Goal: Task Accomplishment & Management: Manage account settings

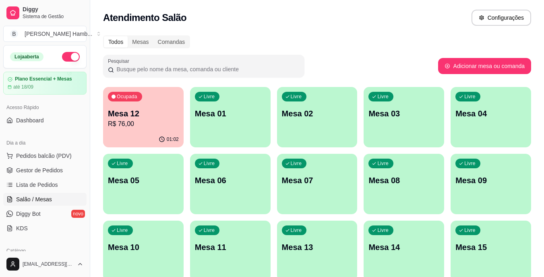
click at [119, 126] on p "R$ 76,00" at bounding box center [143, 124] width 71 height 10
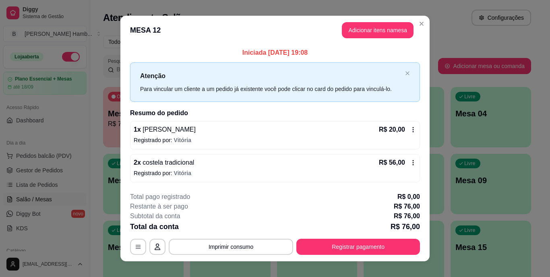
scroll to position [10, 0]
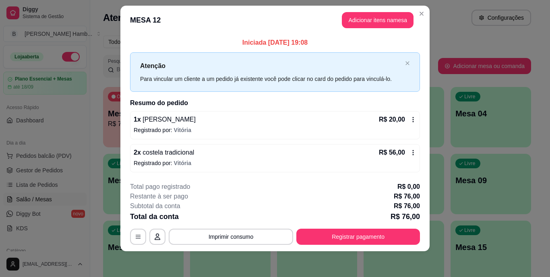
click at [358, 192] on div "Restante à ser pago R$ 76,00" at bounding box center [275, 197] width 290 height 10
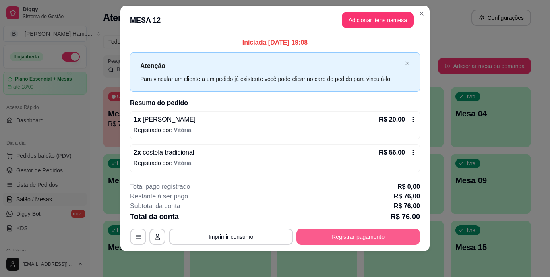
click at [347, 235] on button "Registrar pagamento" at bounding box center [358, 237] width 124 height 16
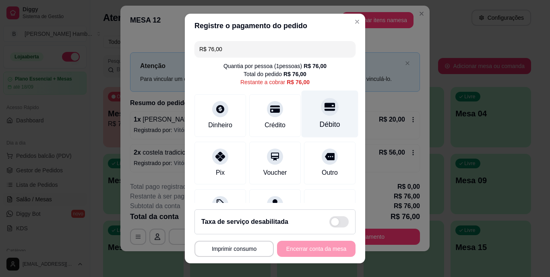
click at [315, 117] on div "Débito" at bounding box center [329, 114] width 57 height 47
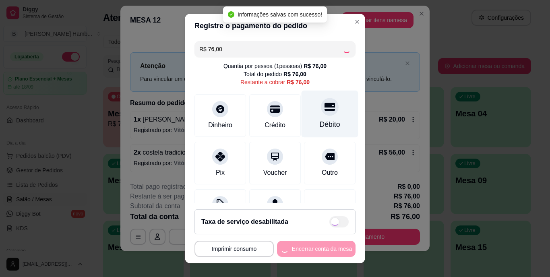
type input "R$ 0,00"
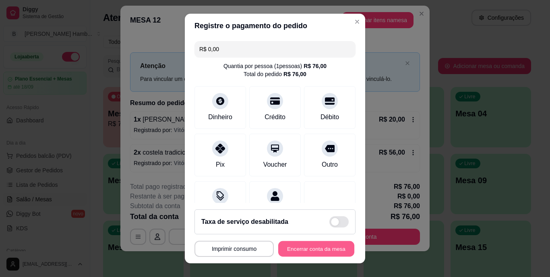
click at [299, 249] on button "Encerrar conta da mesa" at bounding box center [316, 249] width 76 height 16
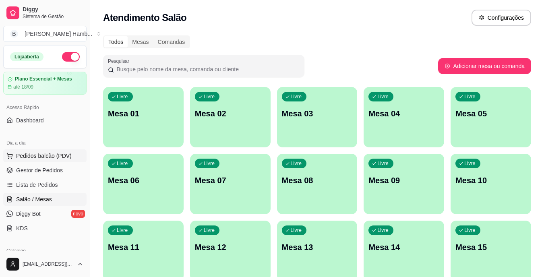
click at [48, 161] on button "Pedidos balcão (PDV)" at bounding box center [44, 155] width 83 height 13
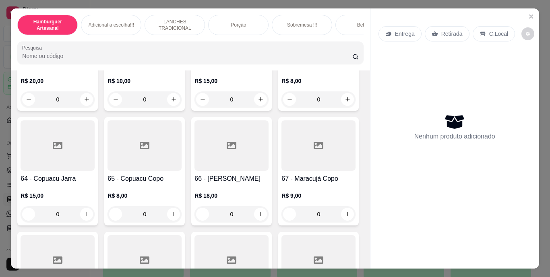
scroll to position [2766, 0]
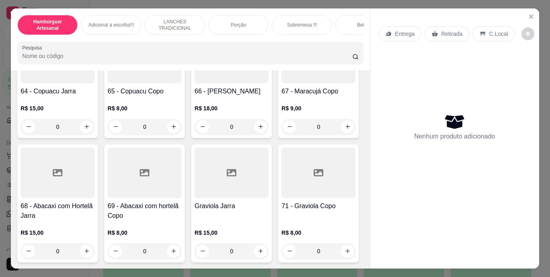
type input "1"
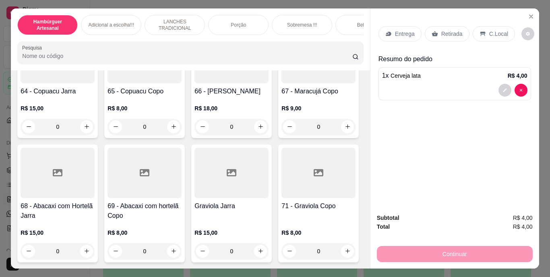
scroll to position [2766, 0]
click at [447, 31] on p "Retirada" at bounding box center [451, 34] width 21 height 8
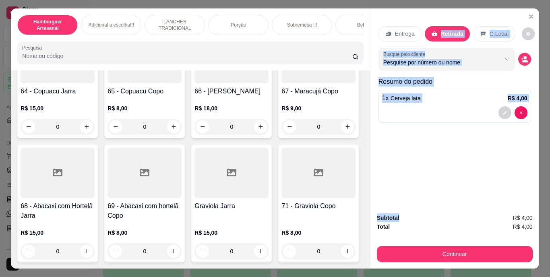
drag, startPoint x: 447, startPoint y: 31, endPoint x: 482, endPoint y: 202, distance: 174.3
click at [482, 202] on div "Entrega Retirada C.Local Busque pelo cliente Resumo do pedido 1 x Cerveja lata …" at bounding box center [454, 107] width 169 height 199
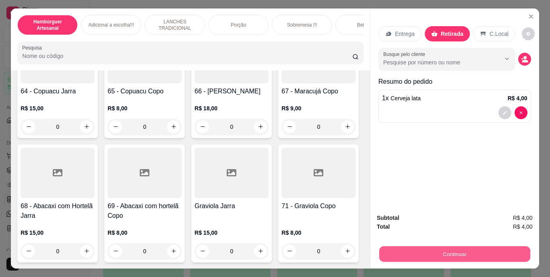
click at [474, 248] on button "Continuar" at bounding box center [454, 254] width 151 height 16
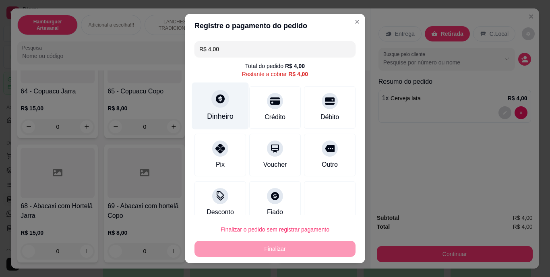
click at [212, 113] on div "Dinheiro" at bounding box center [220, 116] width 27 height 10
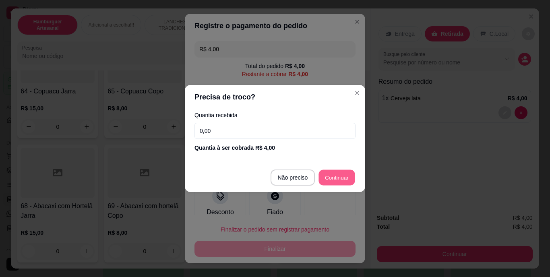
type input "R$ 0,00"
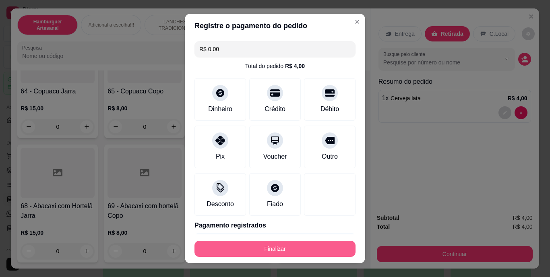
click at [281, 255] on button "Finalizar" at bounding box center [274, 249] width 161 height 16
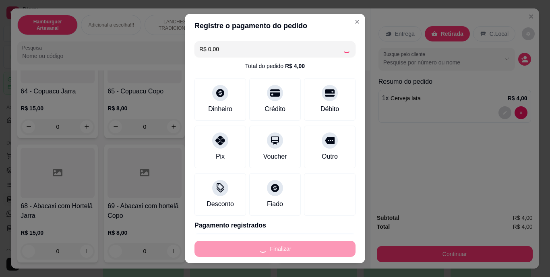
type input "0"
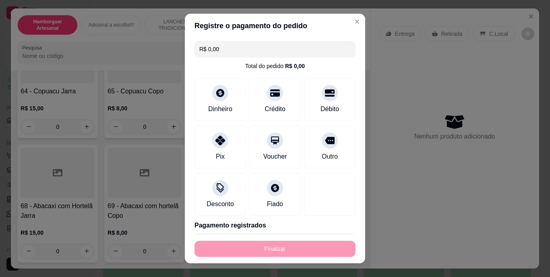
type input "-R$ 4,00"
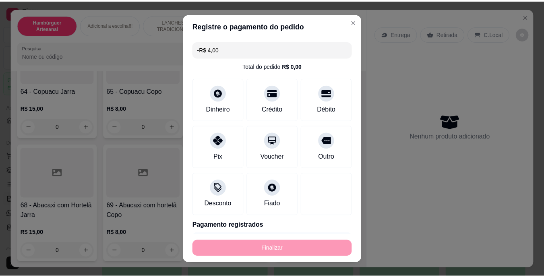
scroll to position [2766, 0]
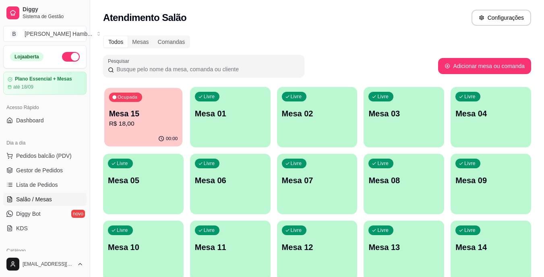
click at [162, 115] on p "Mesa 15" at bounding box center [143, 113] width 69 height 11
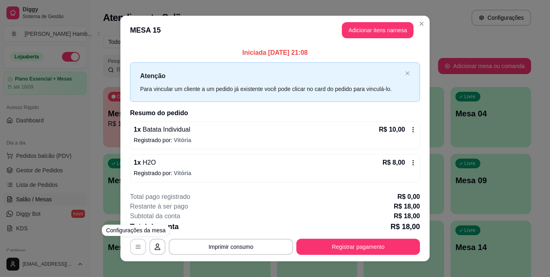
click at [131, 242] on button "button" at bounding box center [138, 247] width 16 height 16
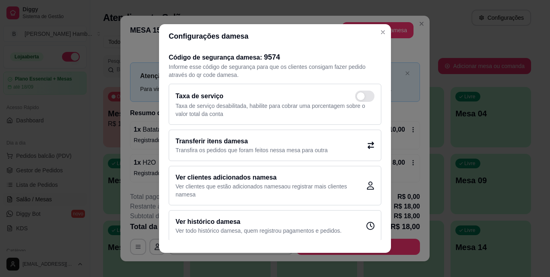
click at [183, 159] on div "Transferir itens da mesa Transfira os pedidos que foram feitos nessa mesa para …" at bounding box center [275, 145] width 212 height 31
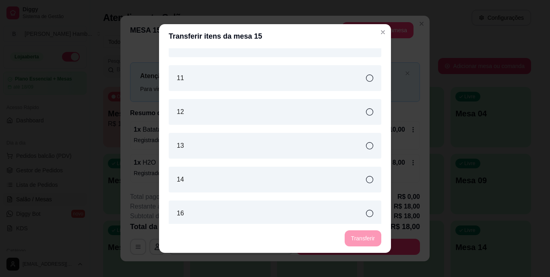
scroll to position [327, 0]
click at [217, 175] on div "14" at bounding box center [275, 177] width 212 height 26
click at [231, 207] on div "16" at bounding box center [275, 211] width 212 height 26
click at [366, 239] on button "Transferir" at bounding box center [363, 239] width 36 height 16
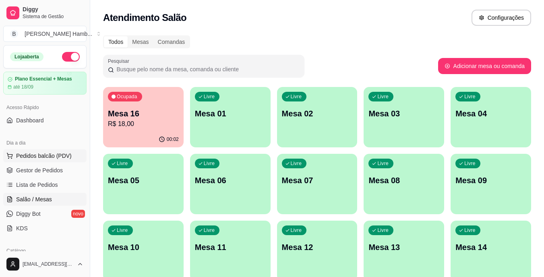
click at [73, 158] on button "Pedidos balcão (PDV)" at bounding box center [44, 155] width 83 height 13
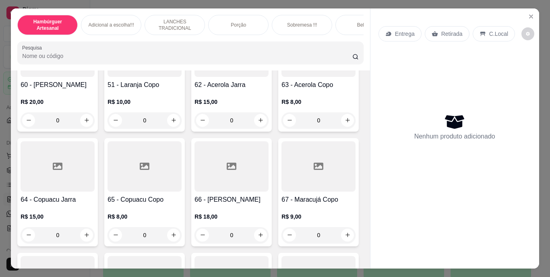
scroll to position [2652, 0]
type input "1"
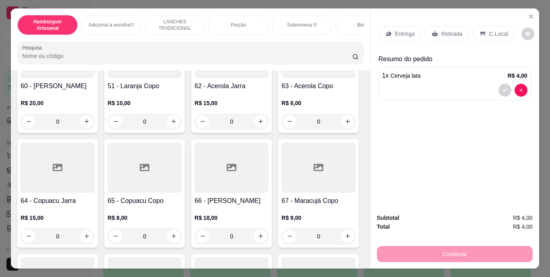
click at [445, 31] on p "Retirada" at bounding box center [451, 34] width 21 height 8
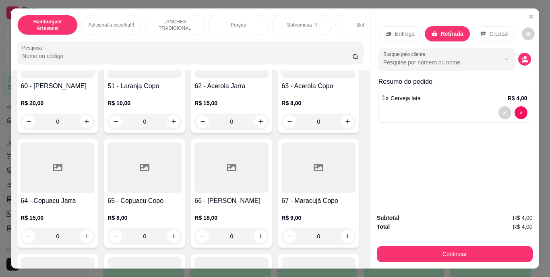
click at [441, 240] on div "Subtotal R$ 4,00 Total R$ 4,00 Continuar" at bounding box center [455, 237] width 156 height 49
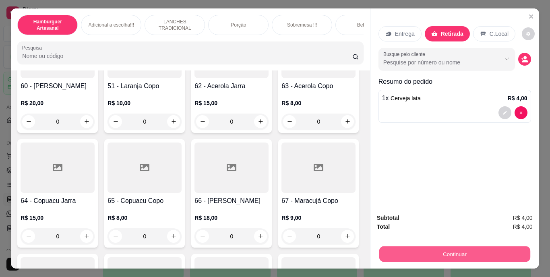
click at [444, 251] on button "Continuar" at bounding box center [454, 254] width 151 height 16
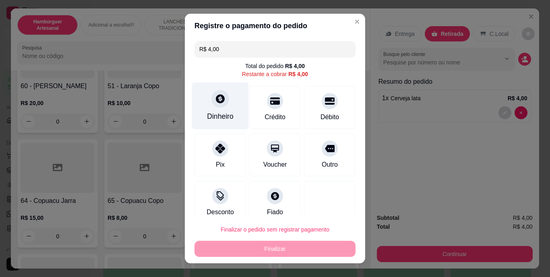
click at [215, 94] on icon at bounding box center [220, 99] width 10 height 10
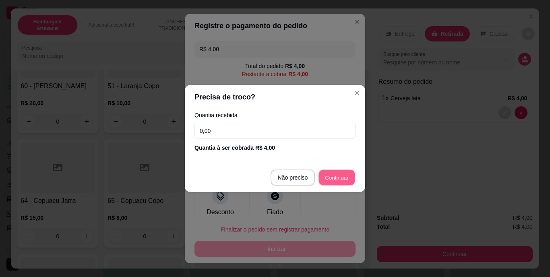
type input "R$ 0,00"
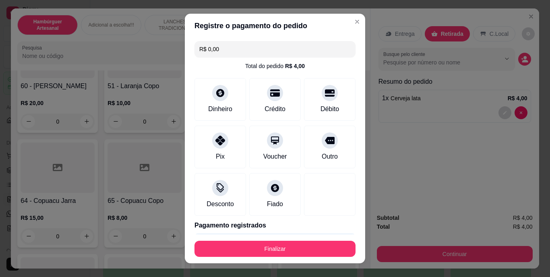
click at [230, 237] on footer "Finalizar" at bounding box center [275, 248] width 180 height 29
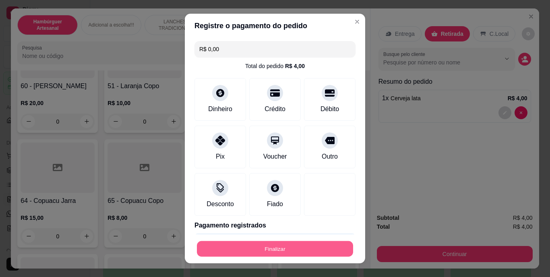
click at [230, 244] on button "Finalizar" at bounding box center [275, 249] width 156 height 16
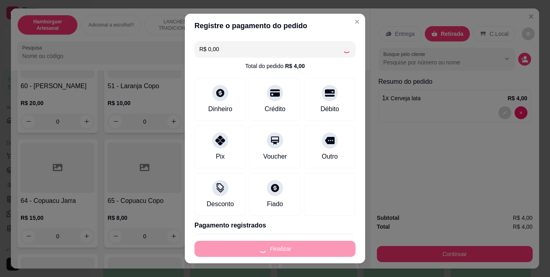
type input "0"
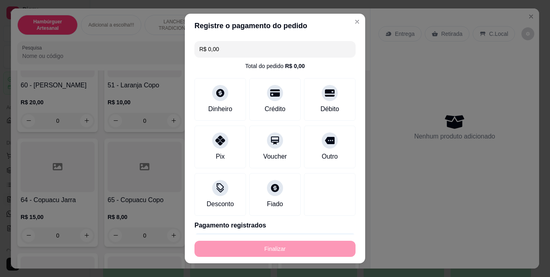
type input "-R$ 4,00"
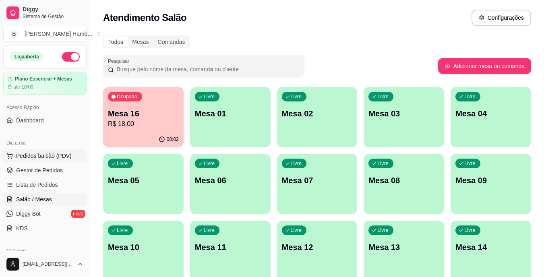
click at [65, 155] on span "Pedidos balcão (PDV)" at bounding box center [44, 156] width 56 height 8
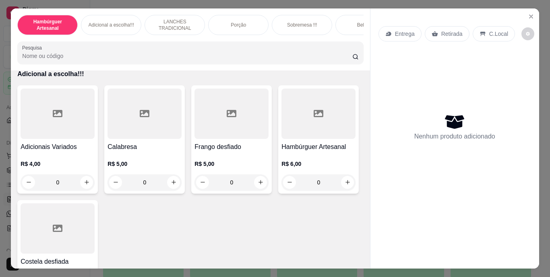
scroll to position [966, 0]
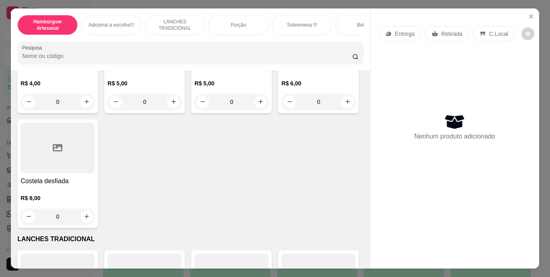
type input "1"
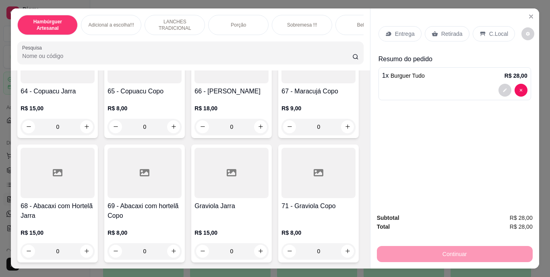
scroll to position [3219, 0]
click at [171, 15] on icon "increase-product-quantity" at bounding box center [174, 12] width 6 height 6
type input "1"
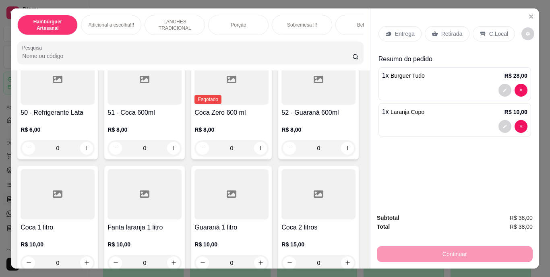
scroll to position [1841, 0]
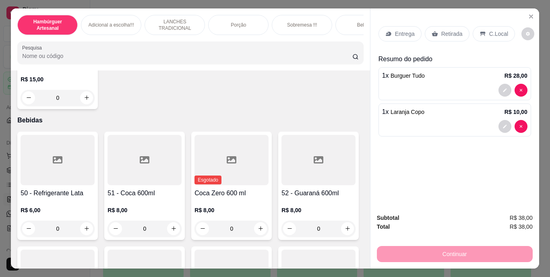
type input "1"
click at [483, 29] on div "C.Local" at bounding box center [493, 33] width 42 height 15
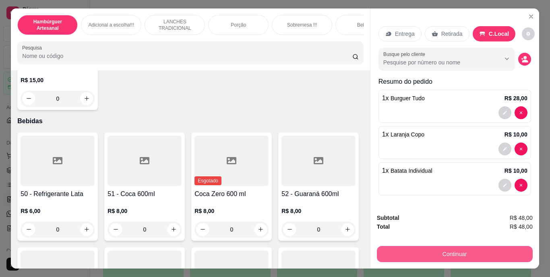
click at [425, 248] on button "Continuar" at bounding box center [455, 254] width 156 height 16
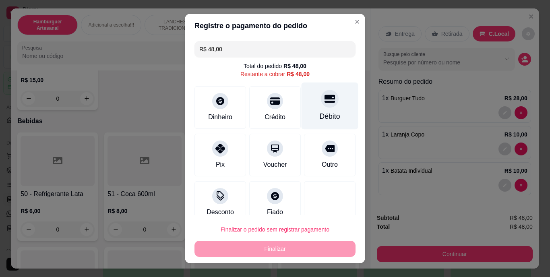
click at [327, 91] on div "Débito" at bounding box center [329, 105] width 57 height 47
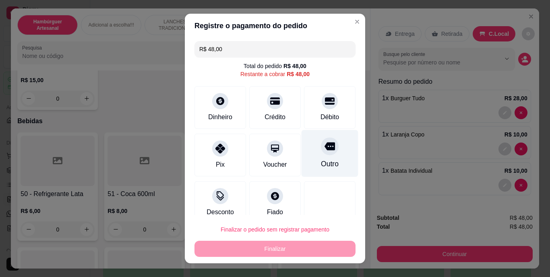
type input "R$ 0,00"
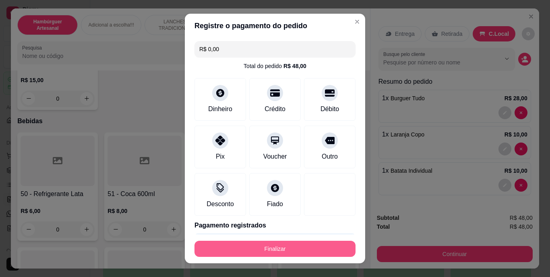
click at [299, 243] on button "Finalizar" at bounding box center [274, 249] width 161 height 16
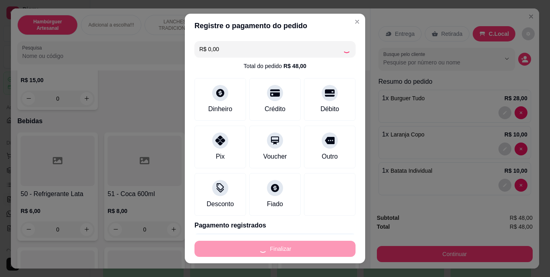
type input "0"
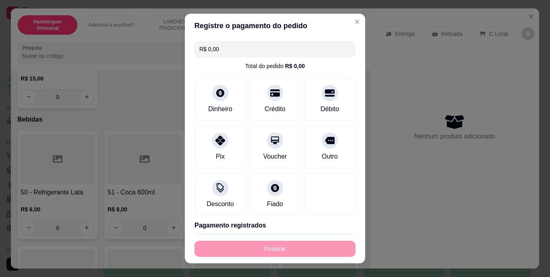
type input "-R$ 48,00"
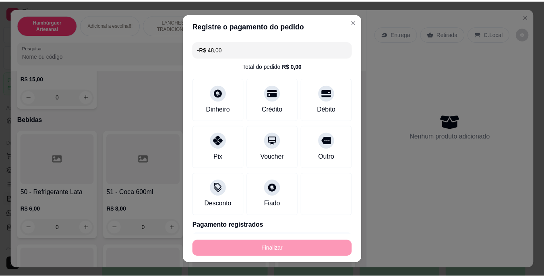
scroll to position [1840, 0]
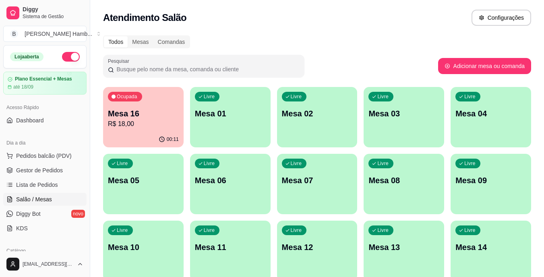
click at [394, 119] on div "Livre Mesa 03" at bounding box center [403, 112] width 80 height 51
click at [47, 196] on span "Salão / Mesas" at bounding box center [34, 199] width 36 height 8
click at [395, 107] on div "Livre Mesa 03" at bounding box center [404, 112] width 78 height 49
click at [69, 152] on button "Pedidos balcão (PDV)" at bounding box center [44, 155] width 83 height 13
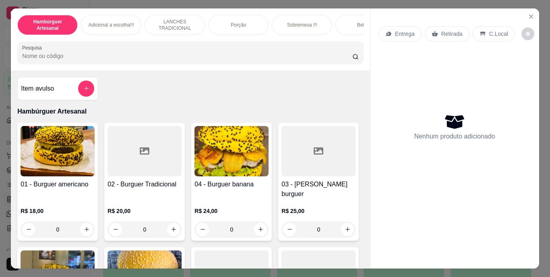
click at [451, 30] on p "Retirada" at bounding box center [451, 34] width 21 height 8
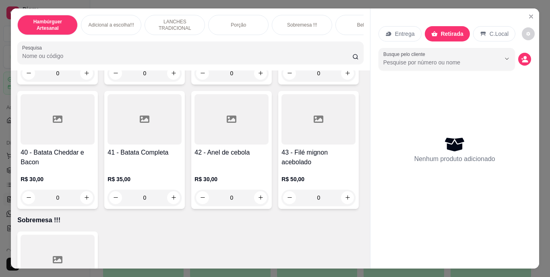
scroll to position [1690, 0]
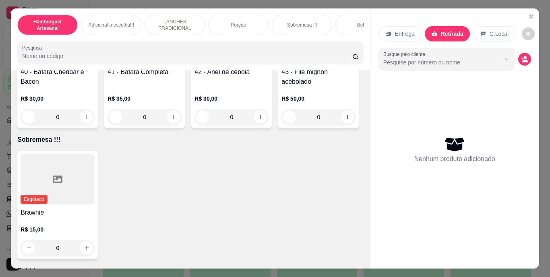
type input "1"
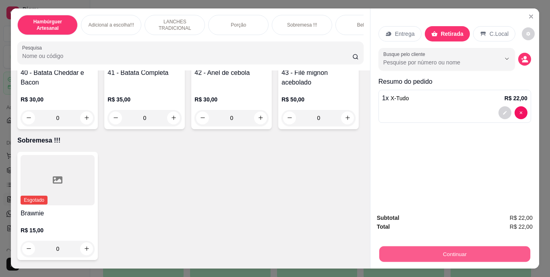
click at [401, 251] on button "Continuar" at bounding box center [454, 254] width 151 height 16
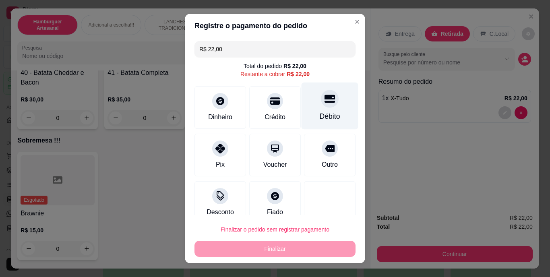
click at [324, 103] on icon at bounding box center [329, 99] width 10 height 10
type input "R$ 0,00"
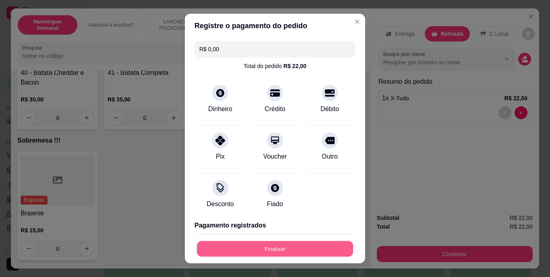
click at [291, 248] on button "Finalizar" at bounding box center [275, 249] width 156 height 16
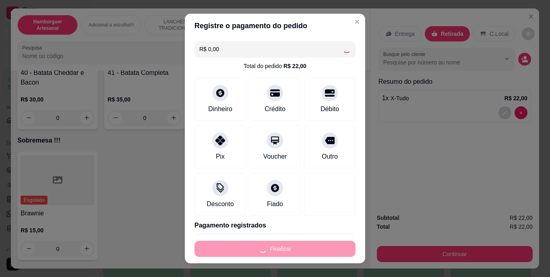
type input "0"
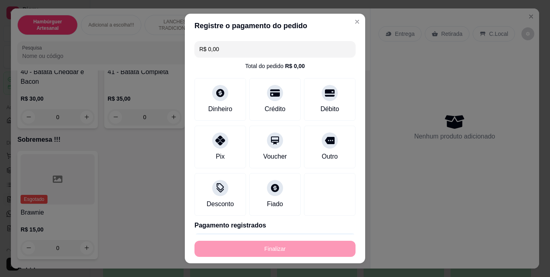
type input "-R$ 22,00"
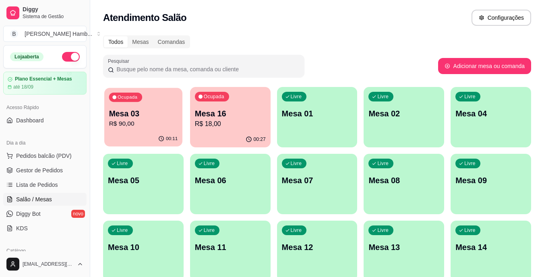
click at [142, 117] on p "Mesa 03" at bounding box center [143, 113] width 69 height 11
click at [237, 132] on div "00:27" at bounding box center [230, 140] width 80 height 16
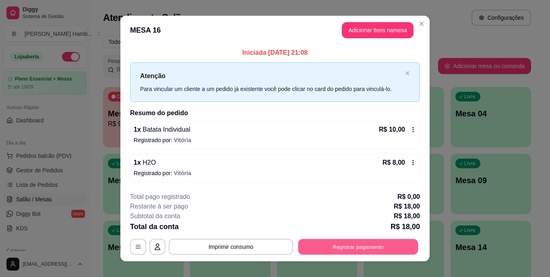
click at [329, 247] on button "Registrar pagamento" at bounding box center [358, 247] width 120 height 16
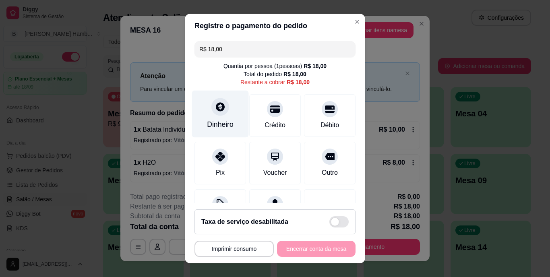
click at [216, 110] on icon at bounding box center [220, 107] width 9 height 9
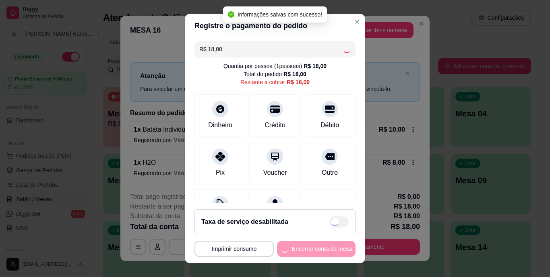
type input "R$ 0,00"
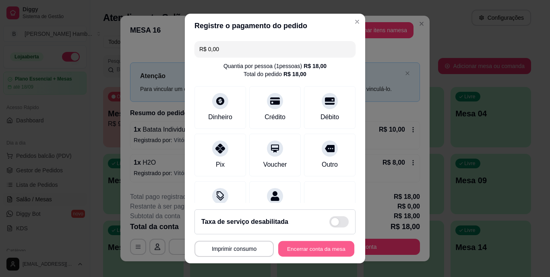
click at [326, 249] on button "Encerrar conta da mesa" at bounding box center [316, 249] width 76 height 16
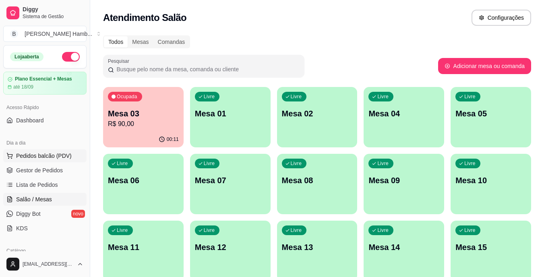
click at [61, 157] on span "Pedidos balcão (PDV)" at bounding box center [44, 156] width 56 height 8
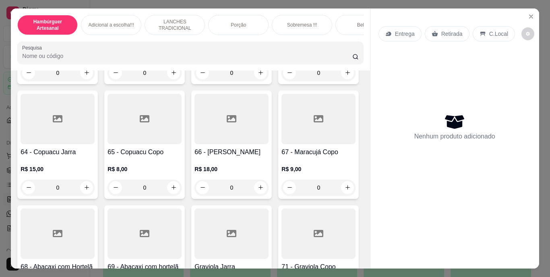
scroll to position [2700, 0]
type input "1"
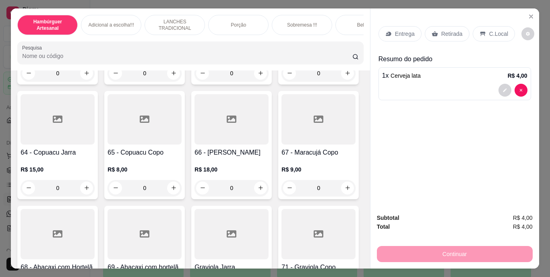
click at [453, 26] on div "Retirada" at bounding box center [446, 33] width 45 height 15
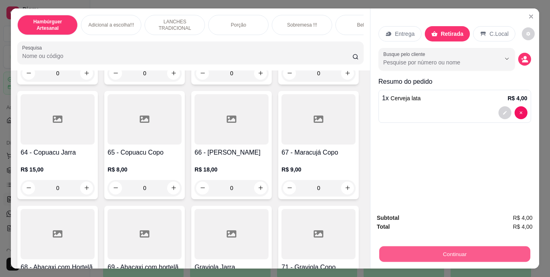
click at [428, 247] on button "Continuar" at bounding box center [454, 254] width 151 height 16
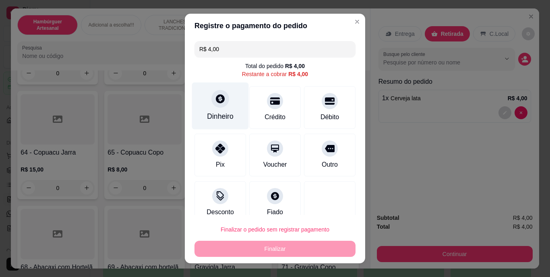
click at [225, 112] on div "Dinheiro" at bounding box center [220, 116] width 27 height 10
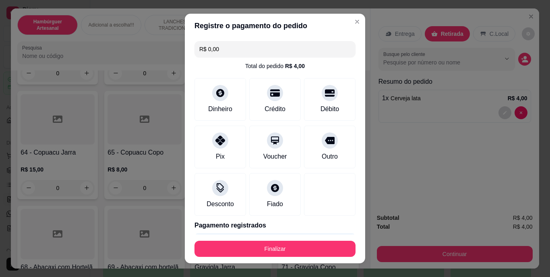
type input "R$ 0,00"
click at [227, 112] on div "Dinheiro" at bounding box center [220, 108] width 27 height 10
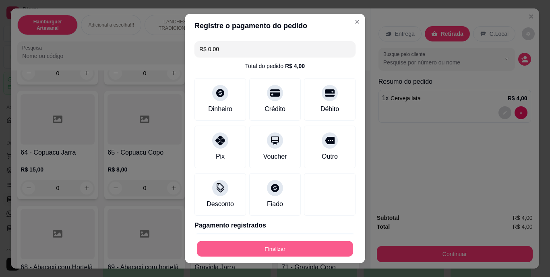
click at [283, 249] on button "Finalizar" at bounding box center [275, 249] width 156 height 16
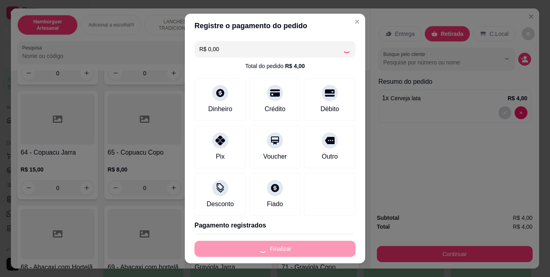
type input "0"
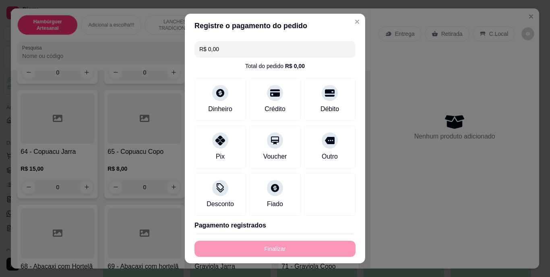
type input "-R$ 4,00"
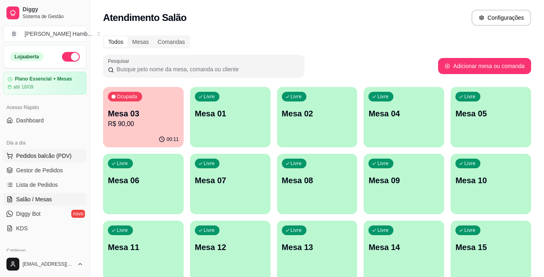
click at [59, 151] on button "Pedidos balcão (PDV)" at bounding box center [44, 155] width 83 height 13
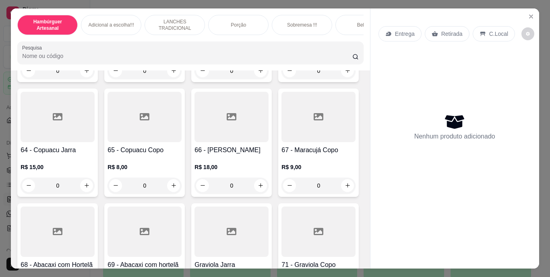
scroll to position [2702, 0]
type input "1"
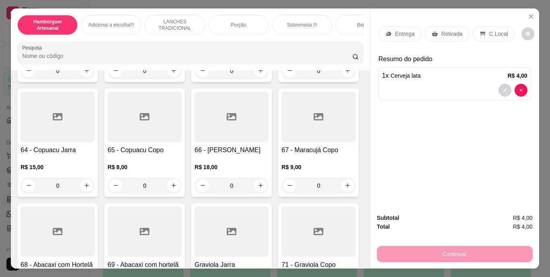
click at [447, 22] on div "Entrega Retirada C.Local" at bounding box center [454, 34] width 152 height 28
click at [446, 30] on p "Retirada" at bounding box center [451, 34] width 21 height 8
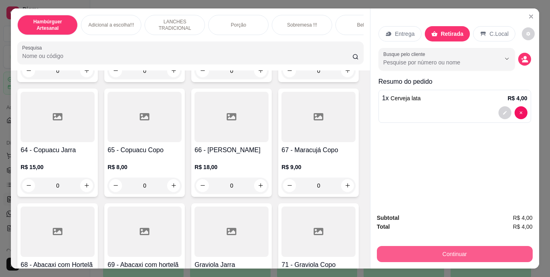
click at [443, 247] on button "Continuar" at bounding box center [455, 254] width 156 height 16
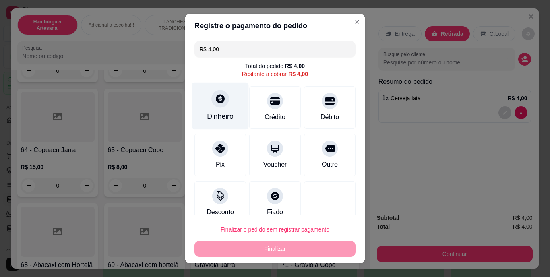
click at [216, 113] on div "Dinheiro" at bounding box center [220, 116] width 27 height 10
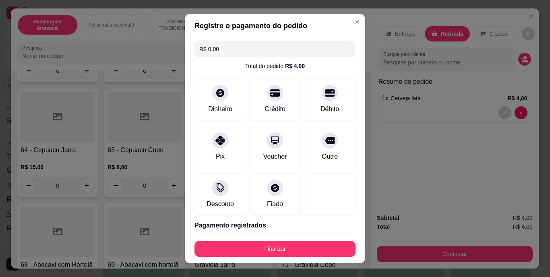
type input "R$ 0,00"
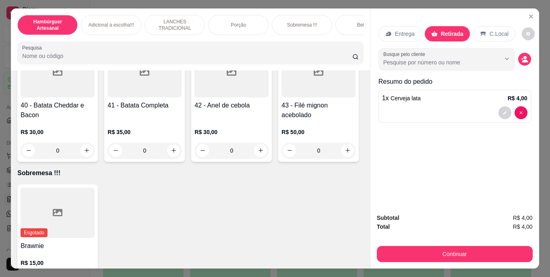
scroll to position [1737, 0]
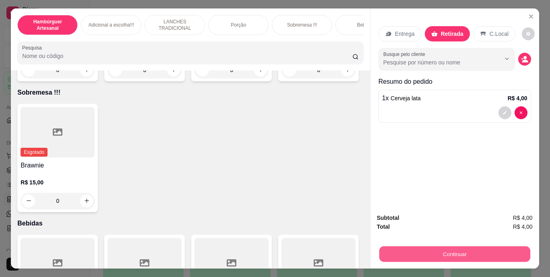
click at [445, 248] on button "Continuar" at bounding box center [454, 254] width 151 height 16
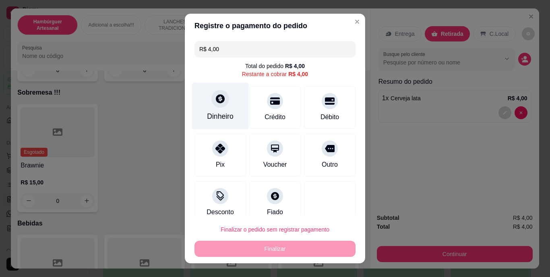
click at [210, 119] on div "Dinheiro" at bounding box center [220, 116] width 27 height 10
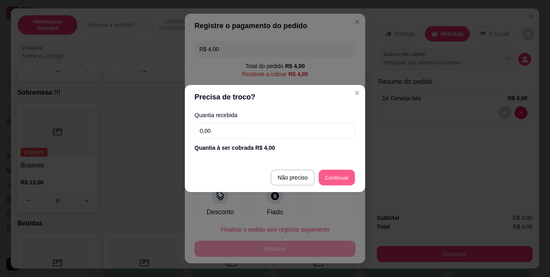
type input "R$ 0,00"
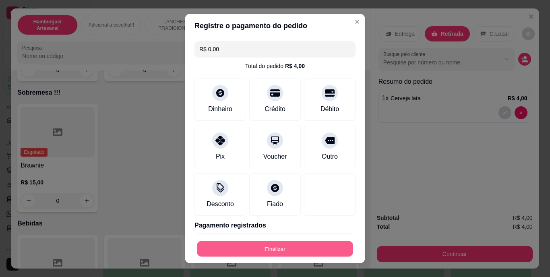
click at [262, 242] on button "Finalizar" at bounding box center [275, 249] width 156 height 16
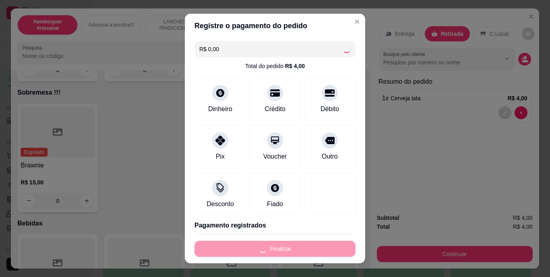
type input "0"
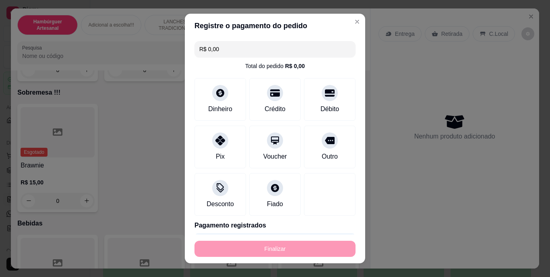
type input "-R$ 4,00"
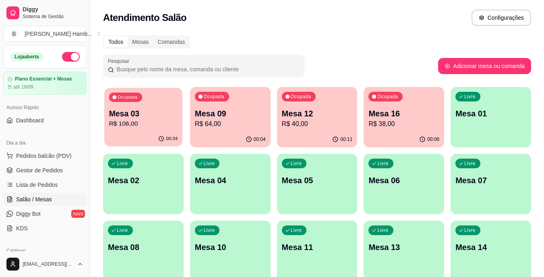
click at [112, 139] on div "00:34" at bounding box center [143, 138] width 78 height 15
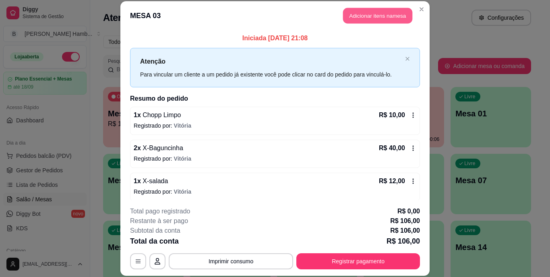
click at [362, 17] on button "Adicionar itens na mesa" at bounding box center [377, 16] width 69 height 16
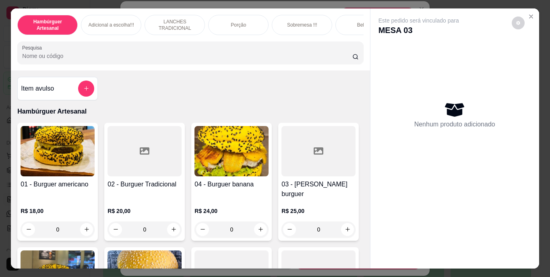
click at [56, 95] on div "Item avulso" at bounding box center [57, 88] width 73 height 16
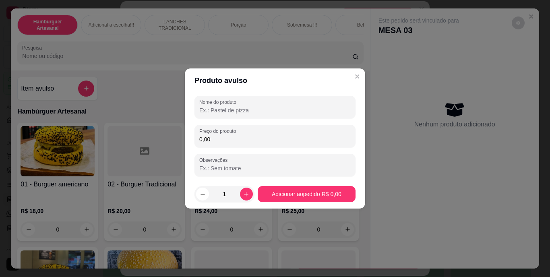
click at [286, 140] on input "0,00" at bounding box center [274, 139] width 151 height 8
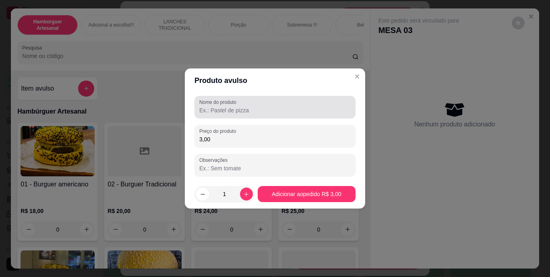
type input "3,00"
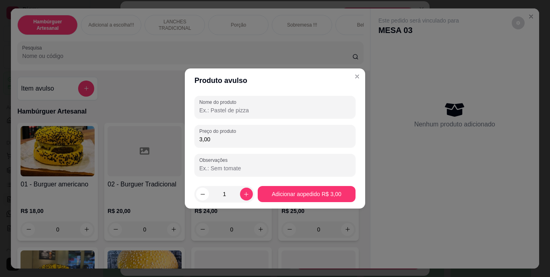
click at [260, 114] on input "Nome do produto" at bounding box center [274, 110] width 151 height 8
type input "finni"
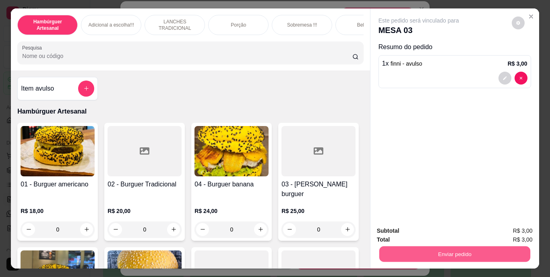
click at [458, 248] on button "Enviar pedido" at bounding box center [454, 254] width 151 height 16
click at [435, 229] on button "Não registrar e enviar pedido" at bounding box center [427, 231] width 81 height 15
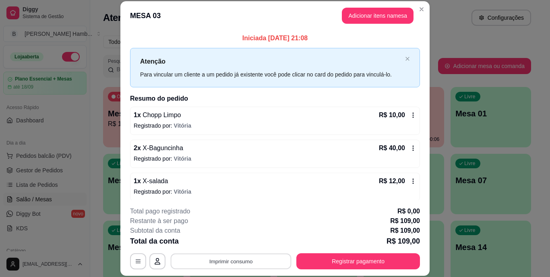
click at [257, 257] on button "Imprimir consumo" at bounding box center [231, 261] width 121 height 16
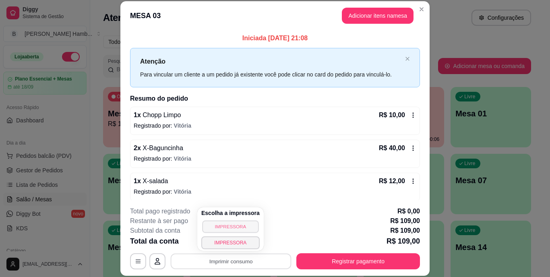
click at [237, 222] on button "IMPRESSORA" at bounding box center [230, 226] width 56 height 12
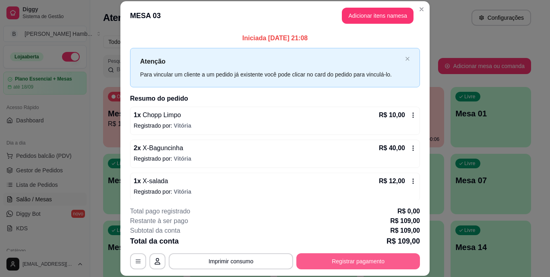
click at [367, 257] on button "Registrar pagamento" at bounding box center [358, 261] width 124 height 16
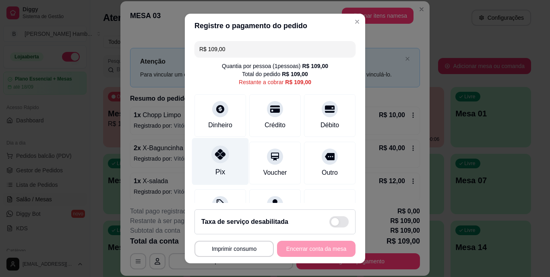
click at [220, 164] on div "Pix" at bounding box center [220, 161] width 57 height 47
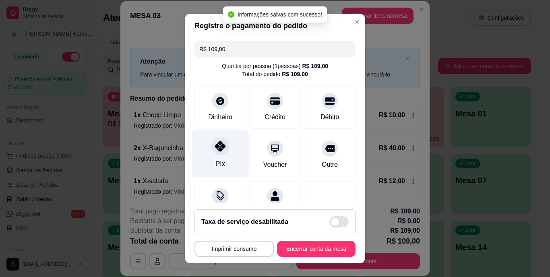
type input "R$ 0,00"
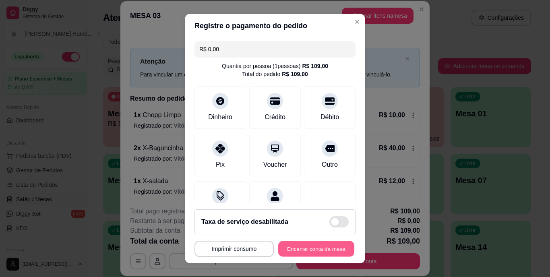
click at [313, 249] on button "Encerrar conta da mesa" at bounding box center [316, 249] width 76 height 16
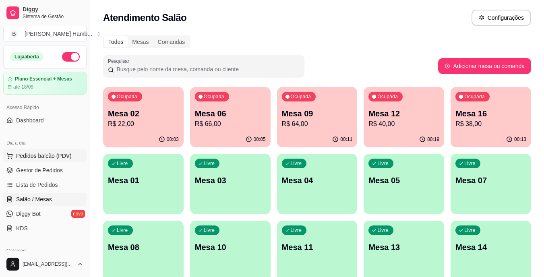
click at [41, 156] on span "Pedidos balcão (PDV)" at bounding box center [44, 156] width 56 height 8
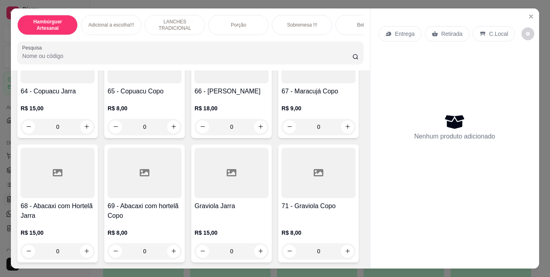
scroll to position [2781, 0]
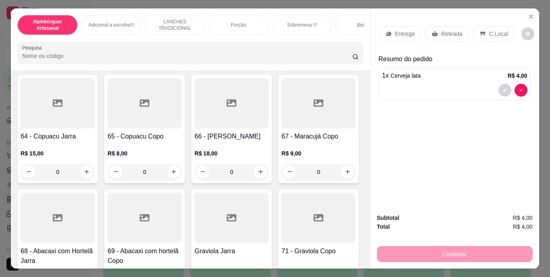
type input "3"
click at [453, 26] on div "Retirada" at bounding box center [446, 33] width 45 height 15
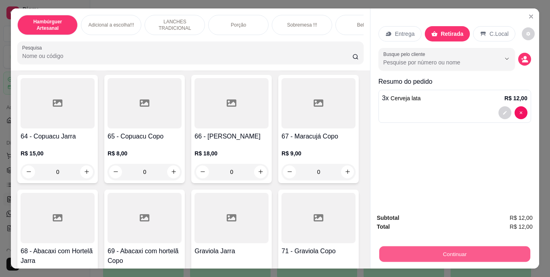
click at [453, 247] on button "Continuar" at bounding box center [454, 254] width 151 height 16
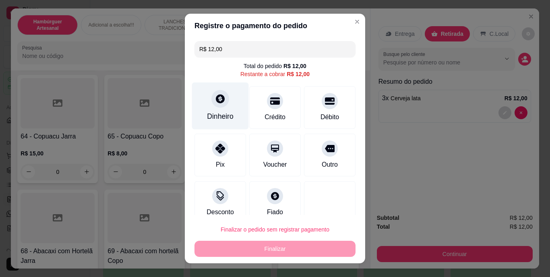
click at [230, 115] on div "Dinheiro" at bounding box center [220, 105] width 57 height 47
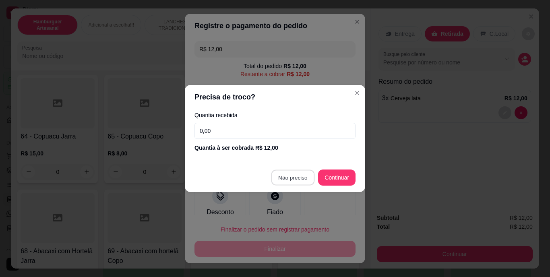
type input "R$ 0,00"
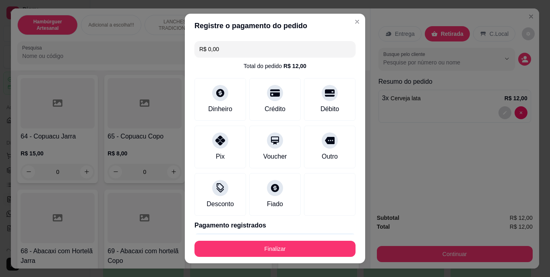
click at [249, 238] on footer "Finalizar" at bounding box center [275, 248] width 180 height 29
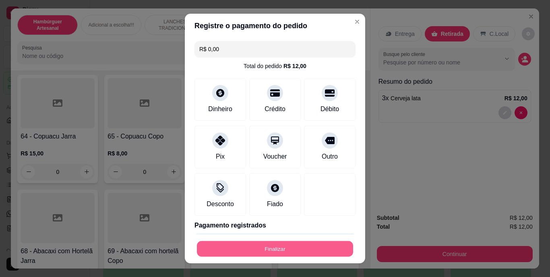
click at [249, 247] on button "Finalizar" at bounding box center [275, 249] width 156 height 16
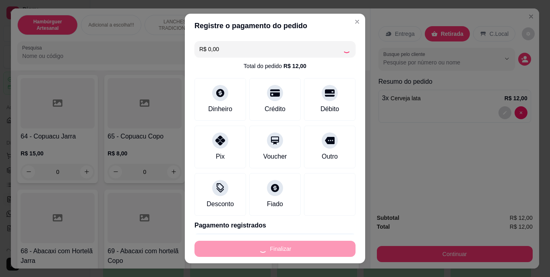
type input "0"
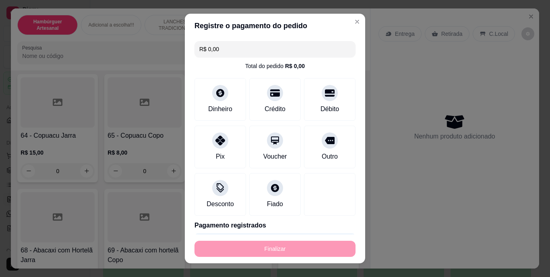
type input "-R$ 12,00"
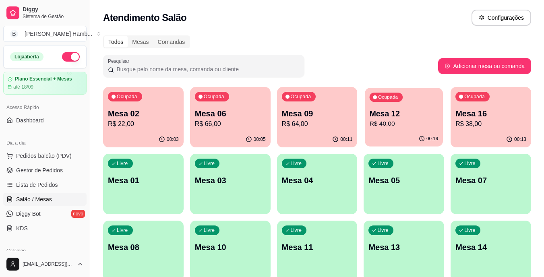
click at [384, 118] on p "Mesa 12" at bounding box center [403, 113] width 69 height 11
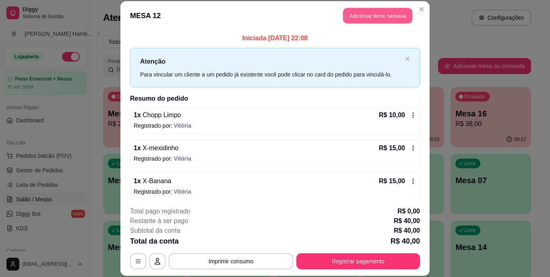
click at [368, 18] on button "Adicionar itens na mesa" at bounding box center [377, 16] width 69 height 16
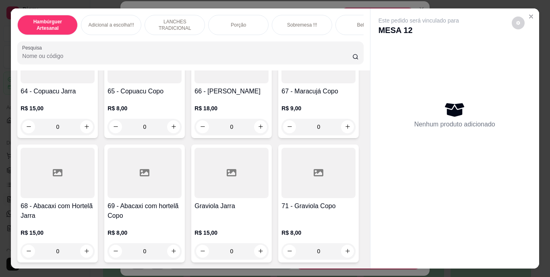
scroll to position [2817, 0]
type input "1"
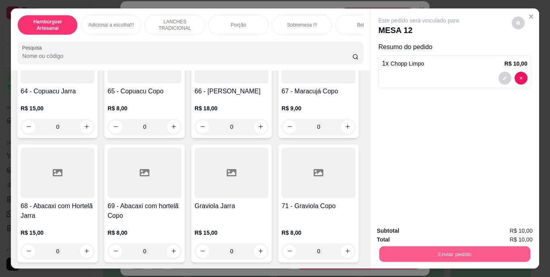
click at [442, 250] on button "Enviar pedido" at bounding box center [454, 254] width 151 height 16
click at [456, 234] on button "Não registrar e enviar pedido" at bounding box center [427, 231] width 81 height 15
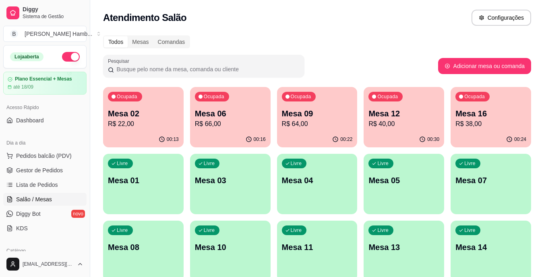
click at [235, 117] on p "Mesa 06" at bounding box center [230, 113] width 71 height 11
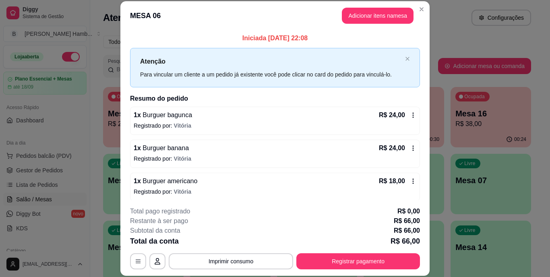
scroll to position [4, 0]
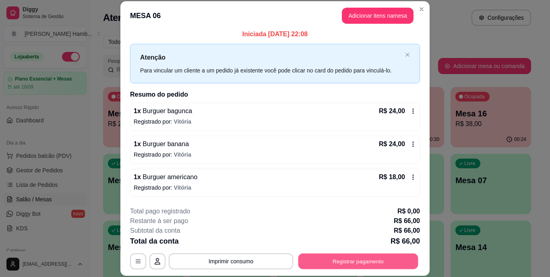
click at [335, 263] on button "Registrar pagamento" at bounding box center [358, 261] width 120 height 16
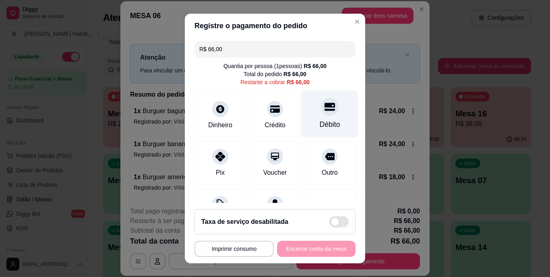
drag, startPoint x: 313, startPoint y: 122, endPoint x: 306, endPoint y: 112, distance: 12.7
click at [319, 122] on div "Débito" at bounding box center [329, 124] width 21 height 10
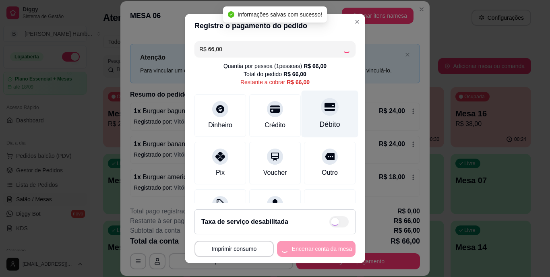
type input "R$ 0,00"
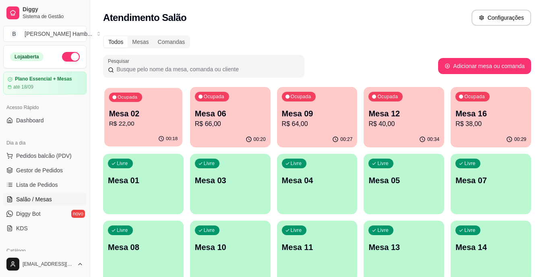
click at [151, 92] on div "Ocupada Mesa 02 R$ 22,00" at bounding box center [143, 109] width 78 height 43
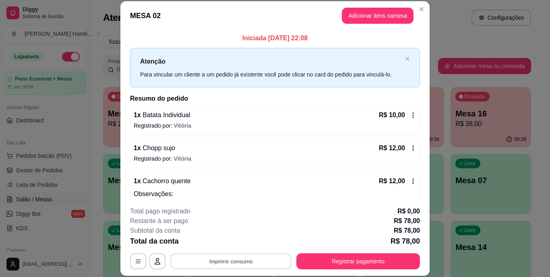
click at [223, 259] on button "Imprimir consumo" at bounding box center [231, 261] width 121 height 16
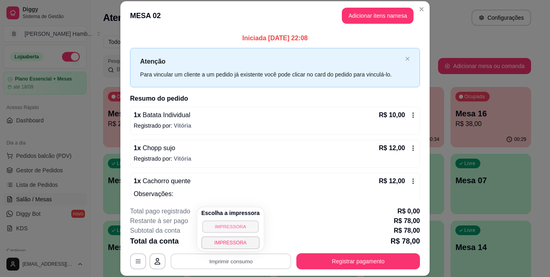
click at [225, 225] on button "IMPRESSORA" at bounding box center [230, 226] width 56 height 12
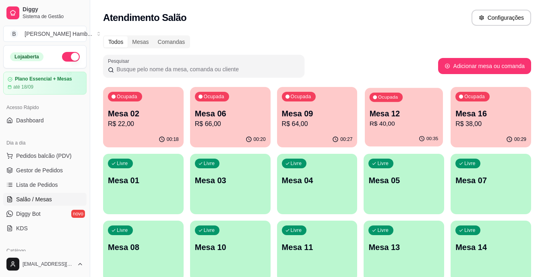
click at [399, 106] on div "Ocupada Mesa 12 R$ 40,00" at bounding box center [404, 109] width 78 height 43
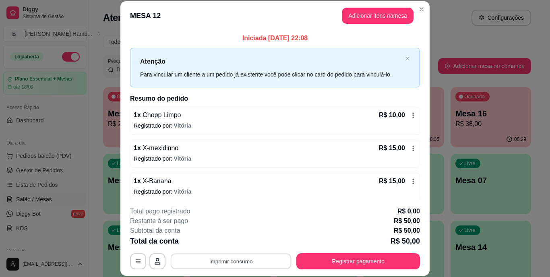
click at [219, 265] on button "Imprimir consumo" at bounding box center [231, 261] width 121 height 16
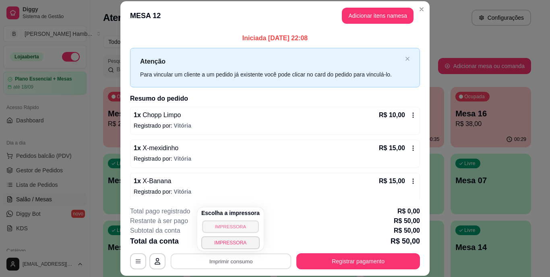
click at [224, 229] on button "IMPRESSORA" at bounding box center [230, 226] width 56 height 12
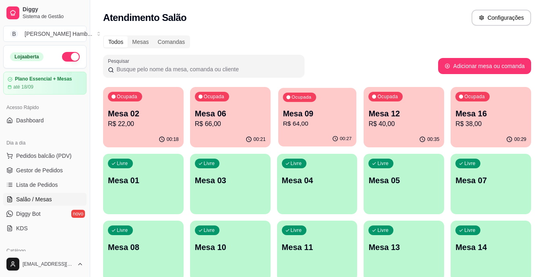
click at [328, 110] on p "Mesa 09" at bounding box center [316, 113] width 69 height 11
click at [489, 124] on p "R$ 38,00" at bounding box center [490, 123] width 69 height 9
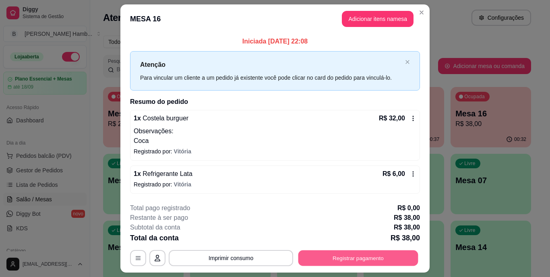
click at [342, 256] on button "Registrar pagamento" at bounding box center [358, 258] width 120 height 16
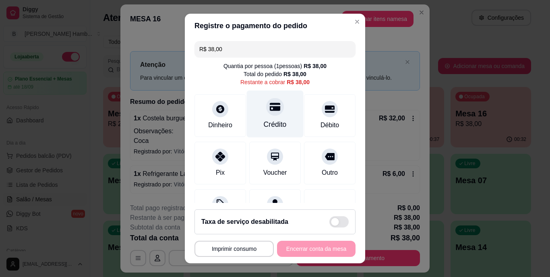
click at [266, 115] on div at bounding box center [275, 107] width 18 height 18
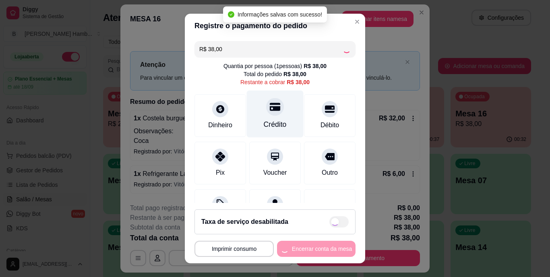
type input "R$ 0,00"
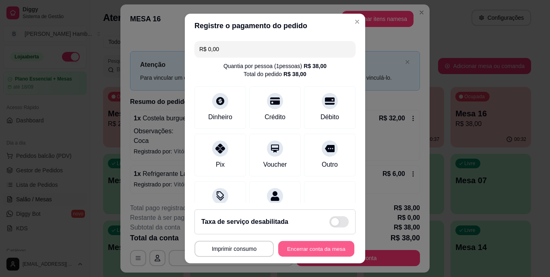
click at [313, 247] on button "Encerrar conta da mesa" at bounding box center [316, 249] width 76 height 16
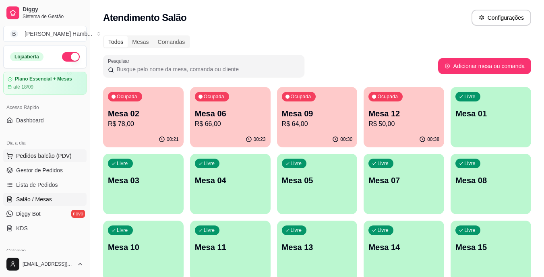
click at [55, 150] on button "Pedidos balcão (PDV)" at bounding box center [44, 155] width 83 height 13
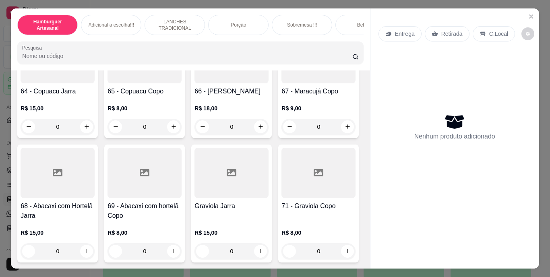
scroll to position [2696, 0]
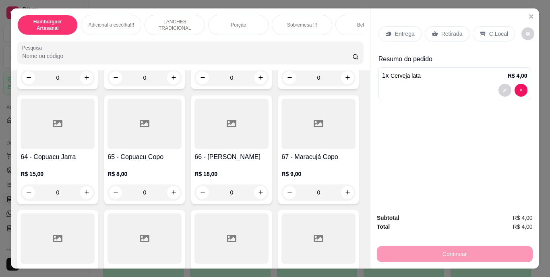
type input "3"
click at [441, 32] on p "Retirada" at bounding box center [451, 34] width 21 height 8
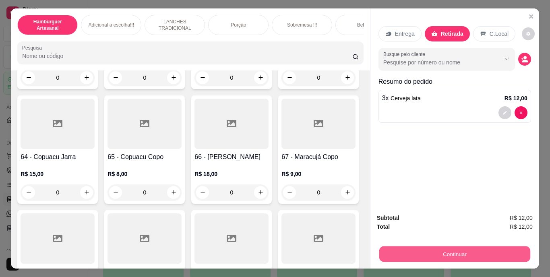
click at [455, 246] on button "Continuar" at bounding box center [454, 254] width 151 height 16
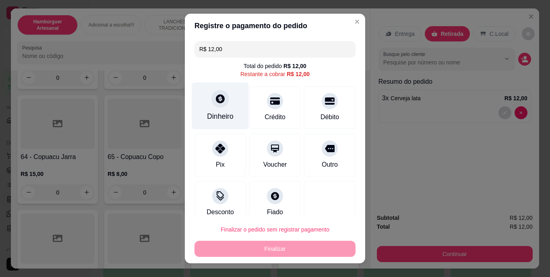
click at [220, 120] on div "Dinheiro" at bounding box center [220, 116] width 27 height 10
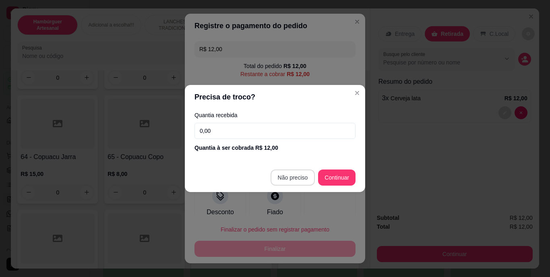
type input "R$ 0,00"
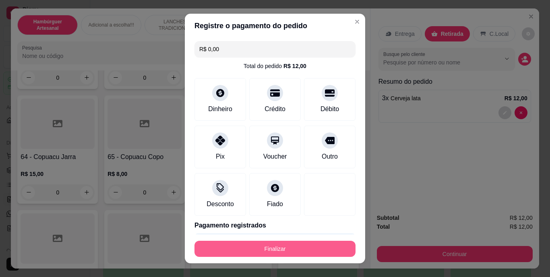
click at [292, 246] on button "Finalizar" at bounding box center [274, 249] width 161 height 16
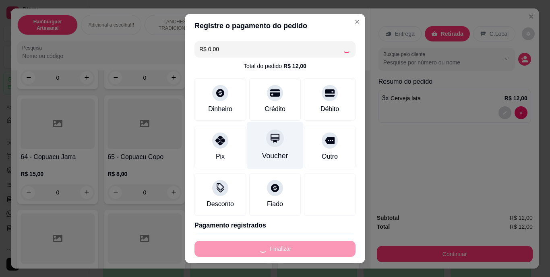
type input "0"
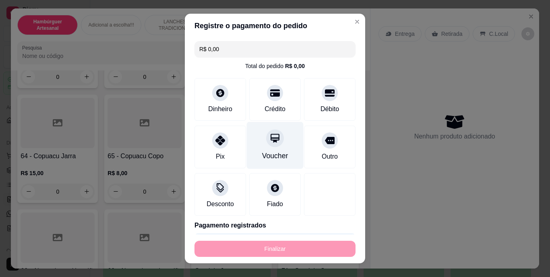
type input "-R$ 12,00"
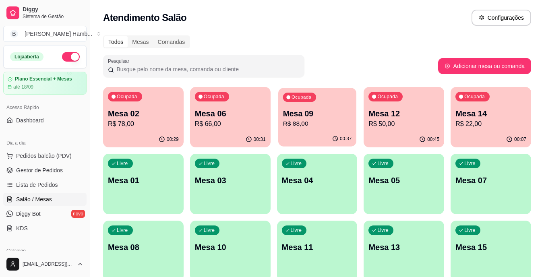
click at [313, 119] on p "R$ 88,00" at bounding box center [316, 123] width 69 height 9
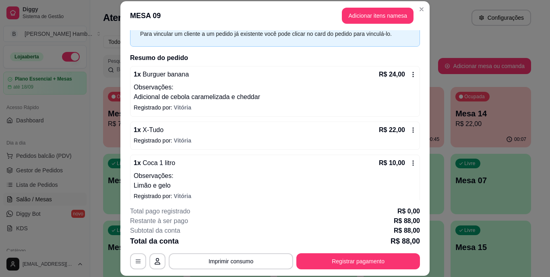
scroll to position [40, 0]
click at [410, 163] on icon at bounding box center [413, 163] width 6 height 6
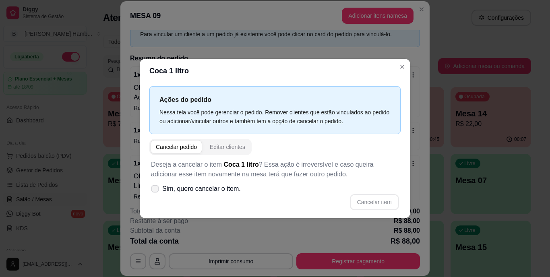
click at [157, 185] on label "Sim, quero cancelar o item." at bounding box center [196, 189] width 96 height 16
click at [156, 190] on input "Sim, quero cancelar o item." at bounding box center [152, 192] width 5 height 5
checkbox input "true"
click at [387, 199] on button "Cancelar item" at bounding box center [374, 202] width 48 height 16
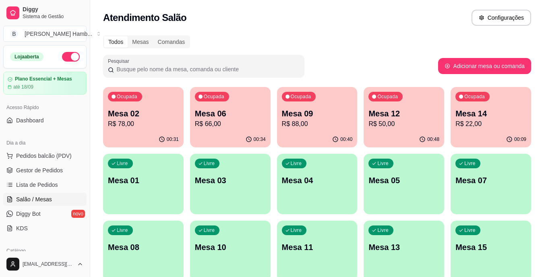
click at [383, 123] on p "R$ 50,00" at bounding box center [403, 124] width 71 height 10
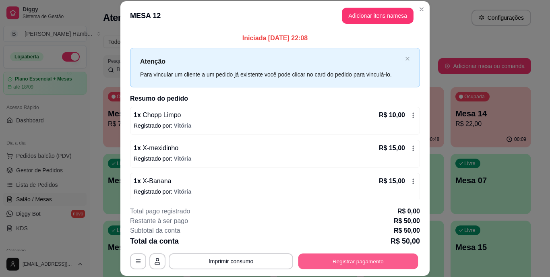
click at [363, 265] on button "Registrar pagamento" at bounding box center [358, 261] width 120 height 16
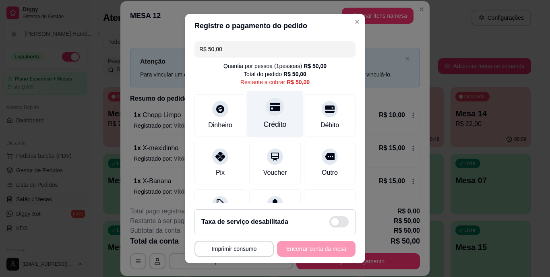
click at [277, 114] on div "Crédito" at bounding box center [275, 114] width 57 height 47
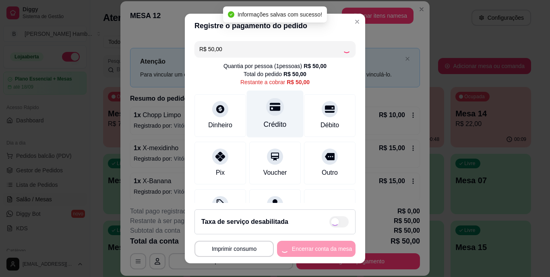
type input "R$ 0,00"
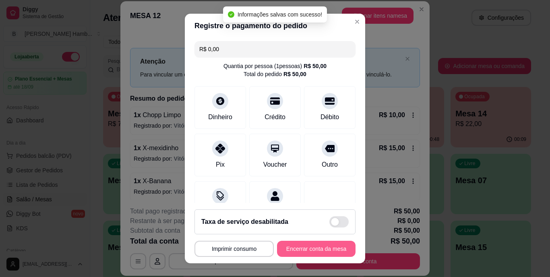
click at [306, 244] on button "Encerrar conta da mesa" at bounding box center [316, 249] width 78 height 16
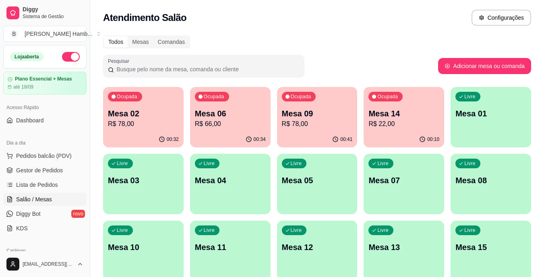
click at [214, 106] on div "Ocupada Mesa 06 R$ 66,00" at bounding box center [230, 109] width 80 height 45
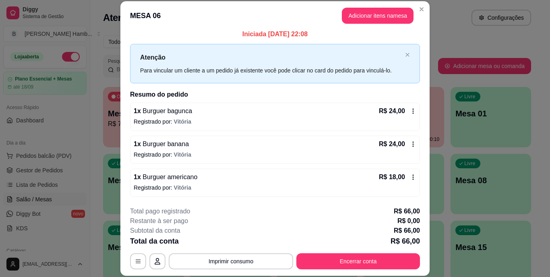
scroll to position [25, 0]
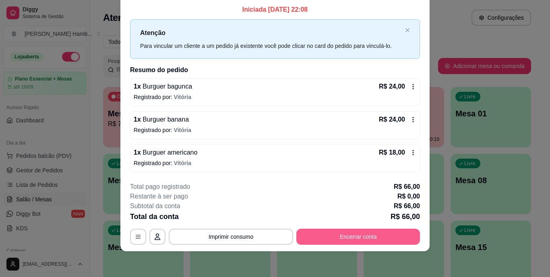
click at [311, 234] on button "Encerrar conta" at bounding box center [358, 237] width 124 height 16
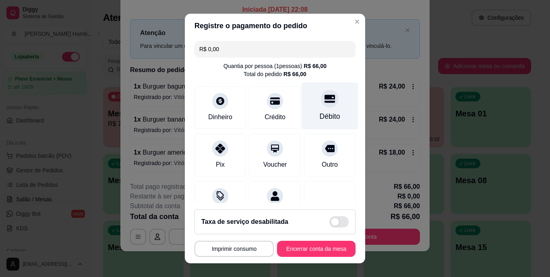
click at [307, 104] on div "Débito" at bounding box center [329, 105] width 57 height 47
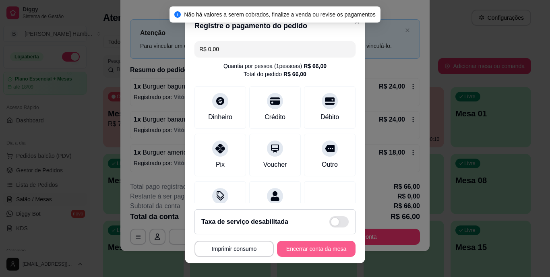
click at [280, 249] on button "Encerrar conta da mesa" at bounding box center [316, 249] width 78 height 16
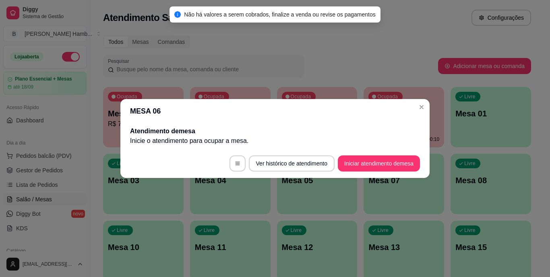
scroll to position [0, 0]
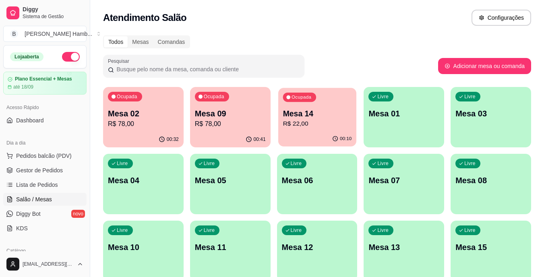
click at [305, 127] on p "R$ 22,00" at bounding box center [316, 123] width 69 height 9
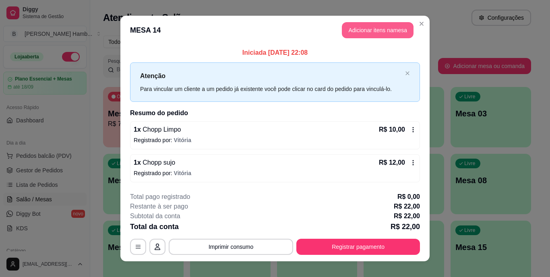
click at [369, 30] on button "Adicionar itens na mesa" at bounding box center [378, 30] width 72 height 16
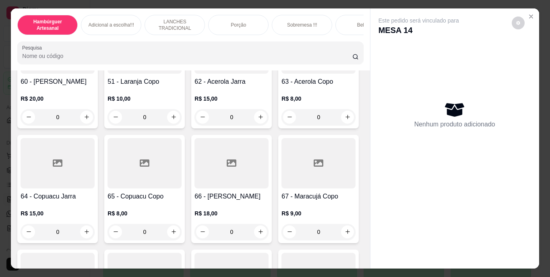
scroll to position [2736, 0]
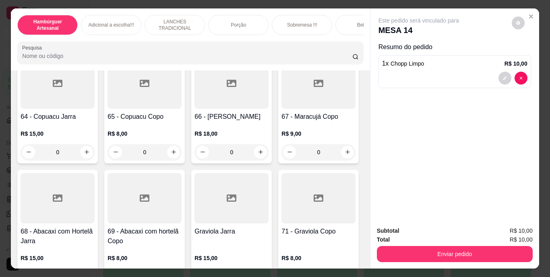
type input "1"
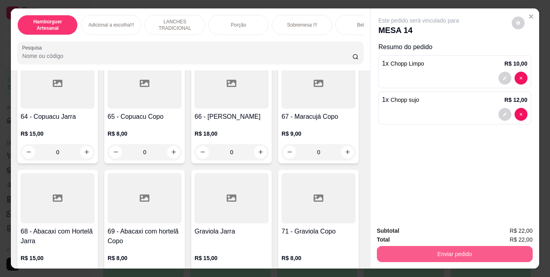
click at [400, 258] on button "Enviar pedido" at bounding box center [455, 254] width 156 height 16
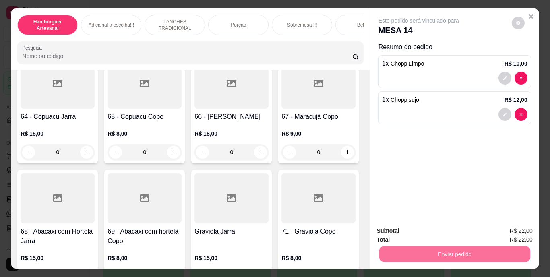
click at [392, 229] on button "Não registrar e enviar pedido" at bounding box center [427, 231] width 81 height 15
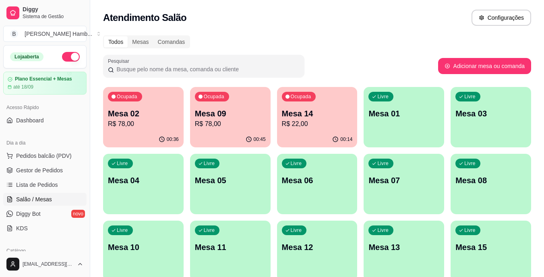
click at [319, 130] on div "Ocupada Mesa 14 R$ 22,00" at bounding box center [317, 109] width 80 height 45
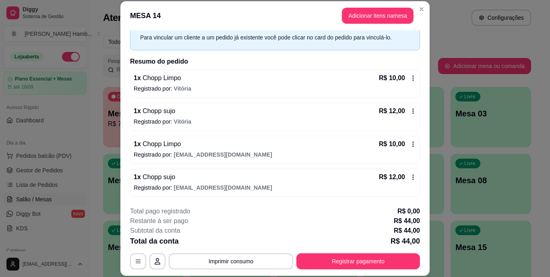
scroll to position [0, 0]
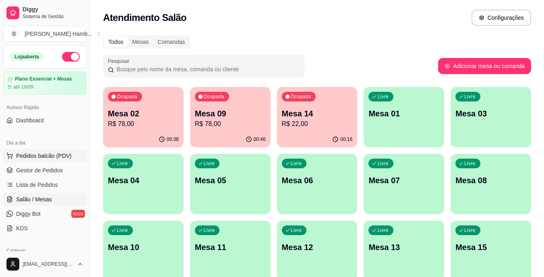
click at [54, 157] on span "Pedidos balcão (PDV)" at bounding box center [44, 156] width 56 height 8
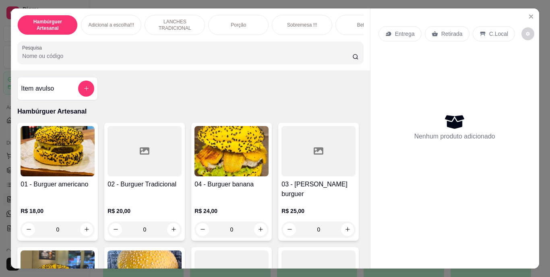
click at [432, 33] on icon at bounding box center [434, 33] width 6 height 5
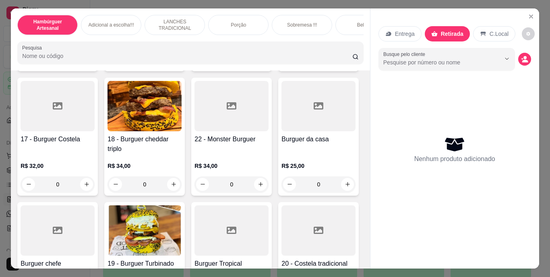
scroll to position [563, 0]
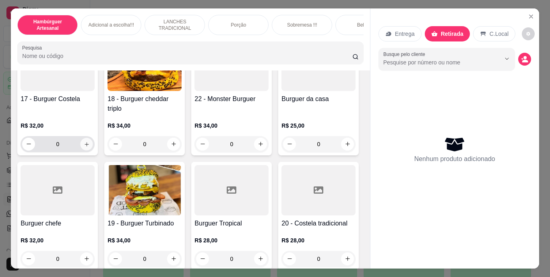
click at [90, 147] on icon "increase-product-quantity" at bounding box center [87, 144] width 6 height 6
type input "1"
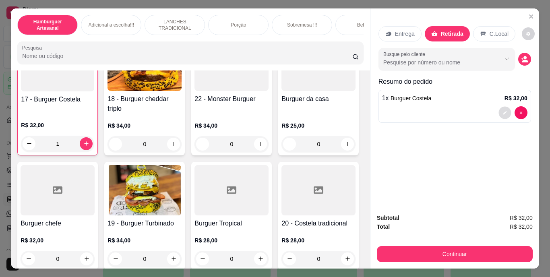
click at [498, 107] on button "decrease-product-quantity" at bounding box center [504, 112] width 12 height 12
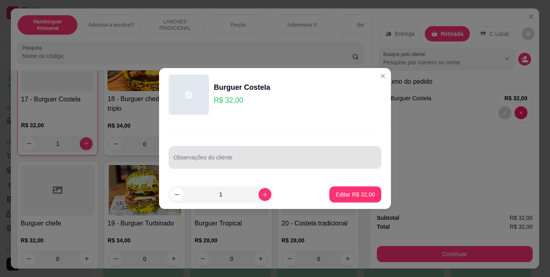
click at [296, 168] on div "Observações do cliente" at bounding box center [275, 157] width 212 height 23
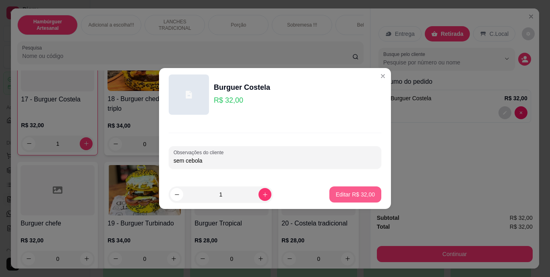
type input "sem cebola"
click at [336, 192] on p "Editar R$ 32,00" at bounding box center [355, 194] width 38 height 8
type input "0"
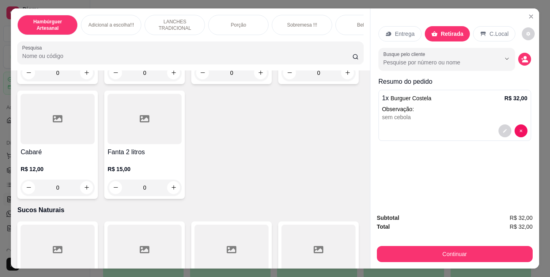
scroll to position [2334, 0]
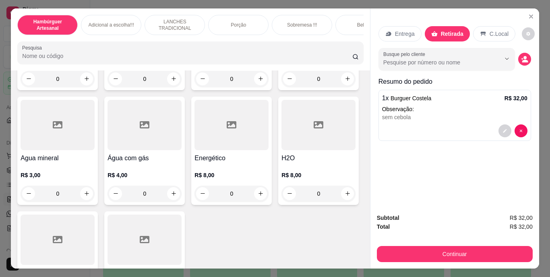
type input "1"
click at [509, 161] on div at bounding box center [512, 167] width 29 height 13
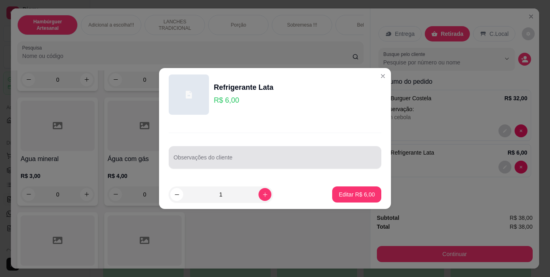
click at [192, 149] on div at bounding box center [274, 157] width 203 height 16
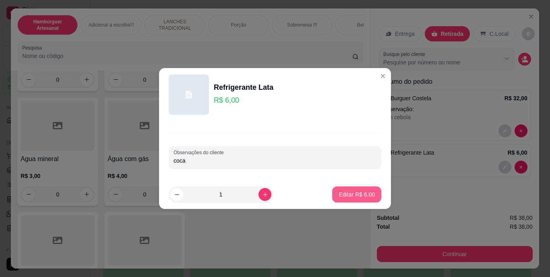
type input "coca"
click at [342, 190] on p "Editar R$ 6,00" at bounding box center [356, 194] width 36 height 8
type input "0"
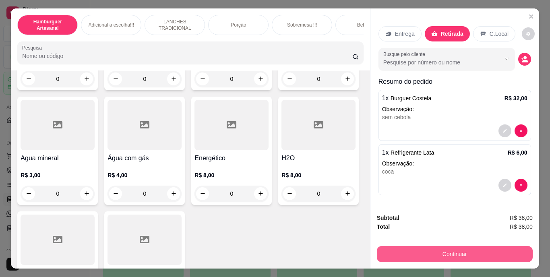
click at [402, 246] on button "Continuar" at bounding box center [455, 254] width 156 height 16
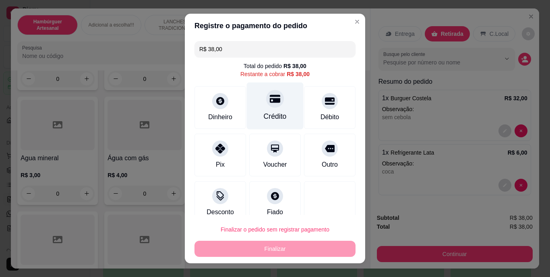
click at [264, 111] on div "Crédito" at bounding box center [275, 116] width 23 height 10
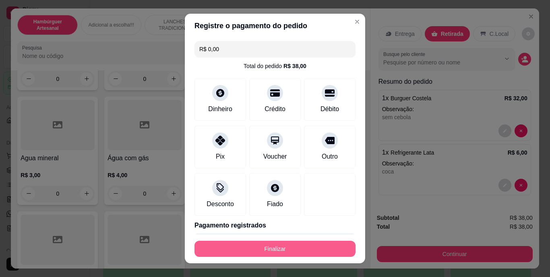
click at [286, 249] on button "Finalizar" at bounding box center [274, 249] width 161 height 16
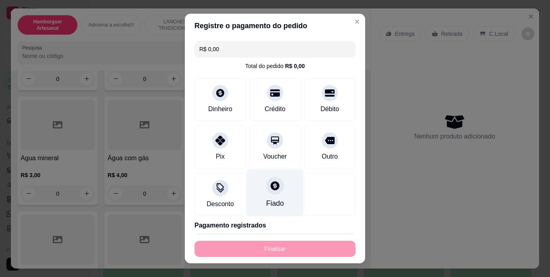
type input "-R$ 38,00"
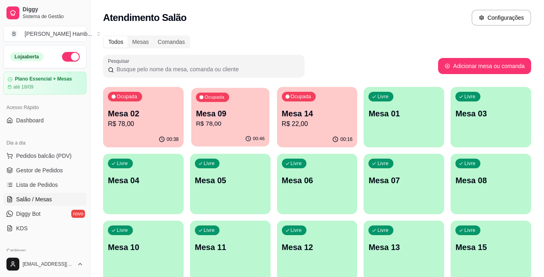
click at [251, 126] on p "R$ 78,00" at bounding box center [230, 123] width 69 height 9
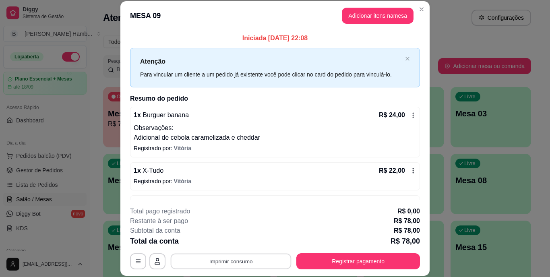
click at [241, 253] on button "Imprimir consumo" at bounding box center [231, 261] width 121 height 16
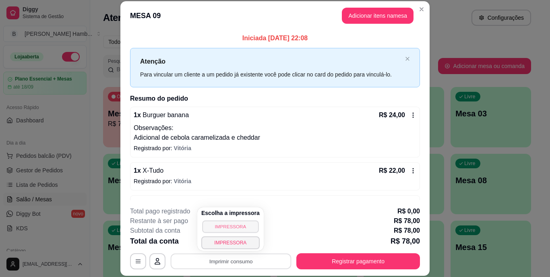
click at [235, 227] on button "IMPRESSORA" at bounding box center [230, 226] width 56 height 12
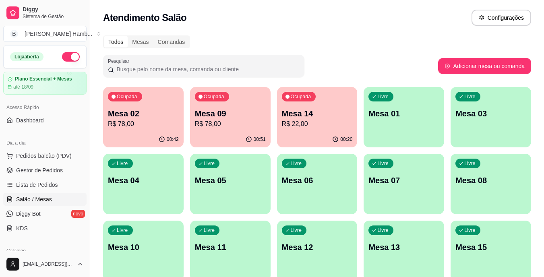
click at [122, 124] on p "R$ 78,00" at bounding box center [143, 124] width 71 height 10
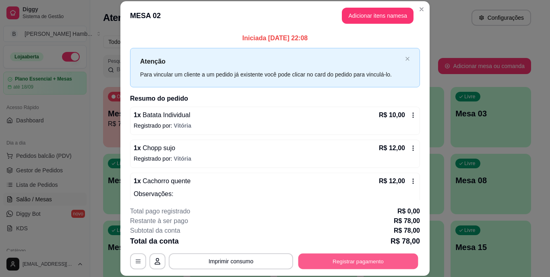
click at [354, 256] on button "Registrar pagamento" at bounding box center [358, 261] width 120 height 16
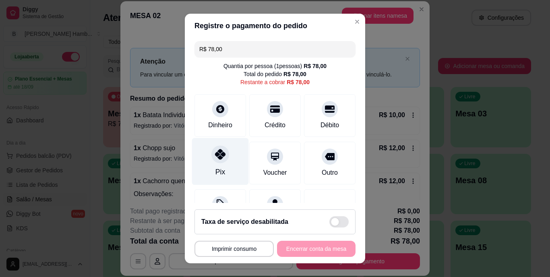
click at [211, 153] on div at bounding box center [220, 155] width 18 height 18
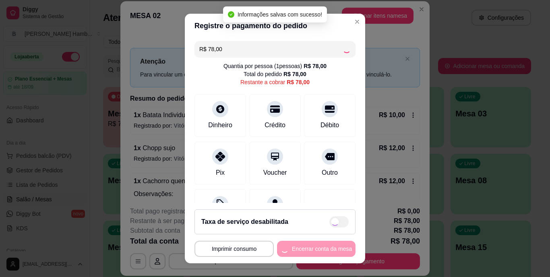
type input "R$ 0,00"
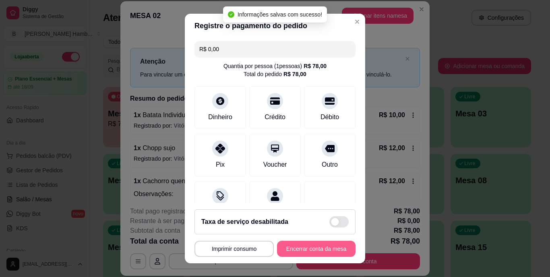
click at [328, 246] on button "Encerrar conta da mesa" at bounding box center [316, 249] width 78 height 16
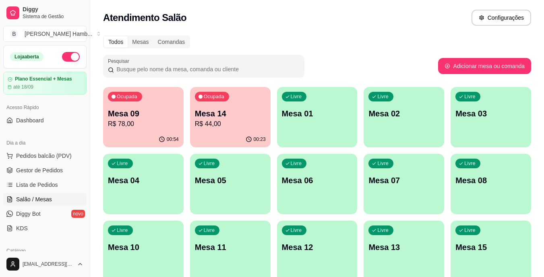
click at [137, 119] on p "R$ 78,00" at bounding box center [143, 124] width 71 height 10
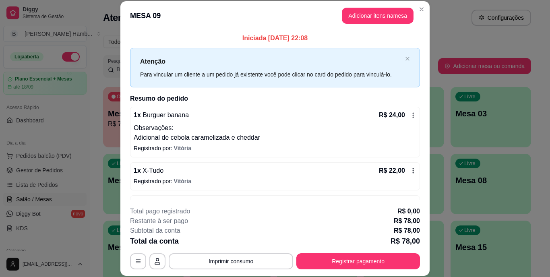
scroll to position [25, 0]
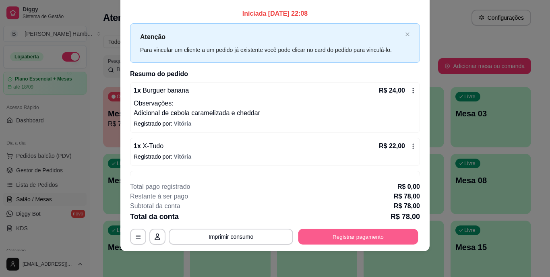
click at [378, 233] on button "Registrar pagamento" at bounding box center [358, 237] width 120 height 16
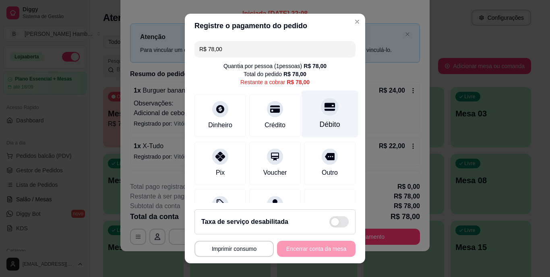
click at [324, 104] on icon at bounding box center [329, 107] width 10 height 8
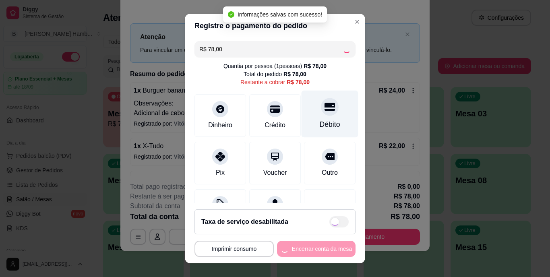
type input "R$ 0,00"
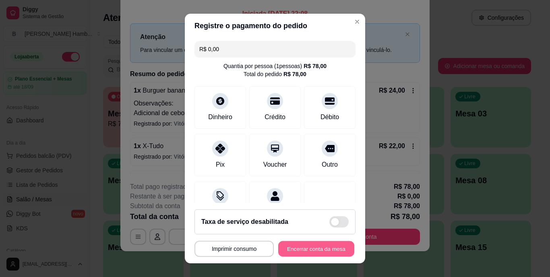
click at [299, 252] on button "Encerrar conta da mesa" at bounding box center [316, 249] width 76 height 16
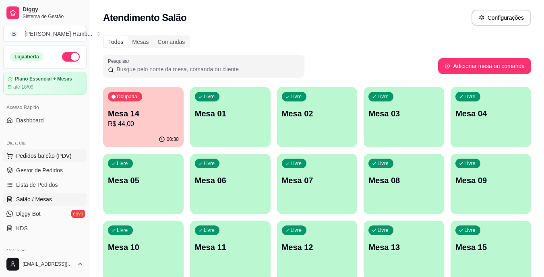
click at [60, 151] on button "Pedidos balcão (PDV)" at bounding box center [44, 155] width 83 height 13
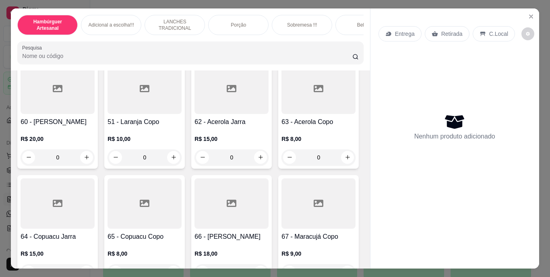
scroll to position [2696, 0]
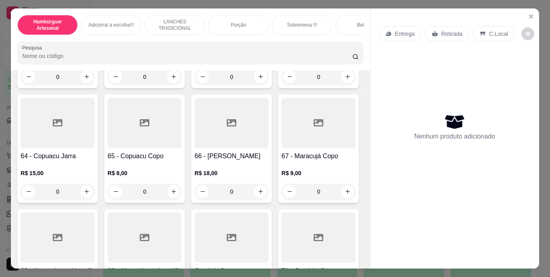
type input "1"
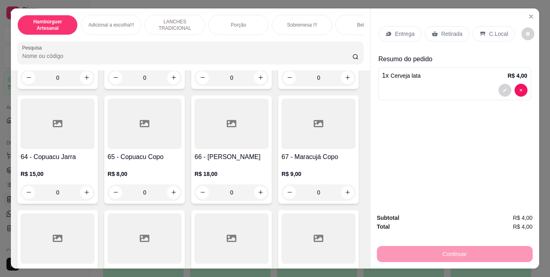
click at [441, 30] on p "Retirada" at bounding box center [451, 34] width 21 height 8
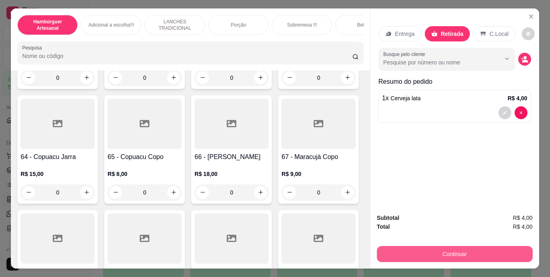
click at [397, 253] on button "Continuar" at bounding box center [455, 254] width 156 height 16
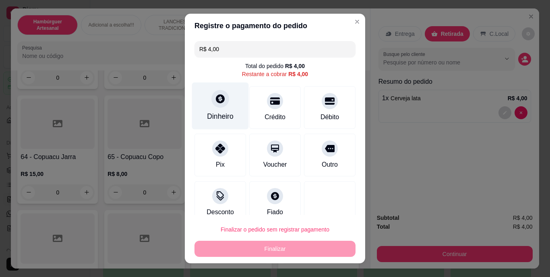
click at [223, 102] on div at bounding box center [220, 99] width 18 height 18
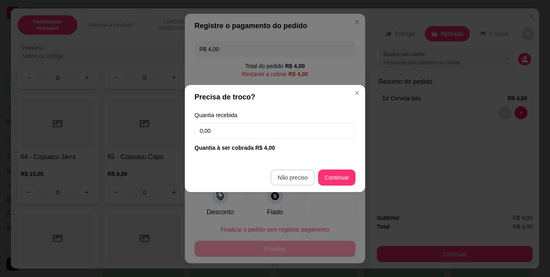
type input "R$ 0,00"
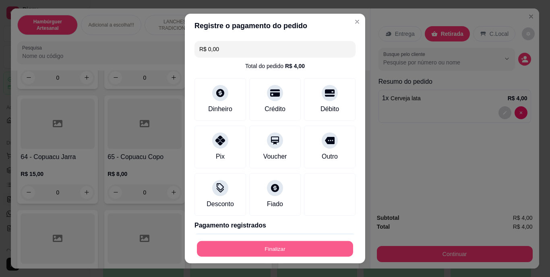
click at [307, 241] on button "Finalizar" at bounding box center [275, 249] width 156 height 16
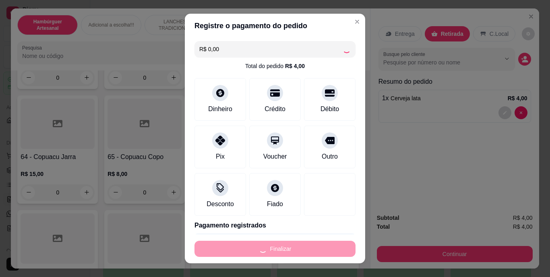
type input "0"
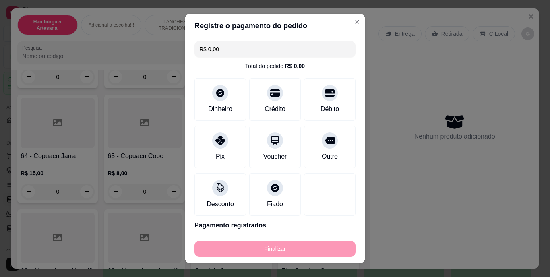
type input "-R$ 4,00"
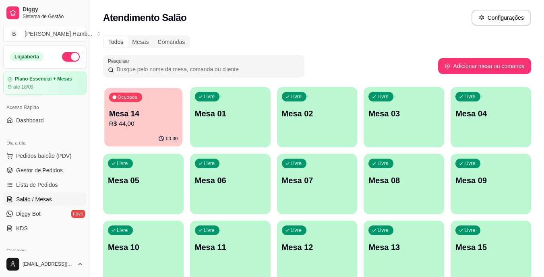
click at [129, 138] on div "00:30" at bounding box center [143, 138] width 78 height 15
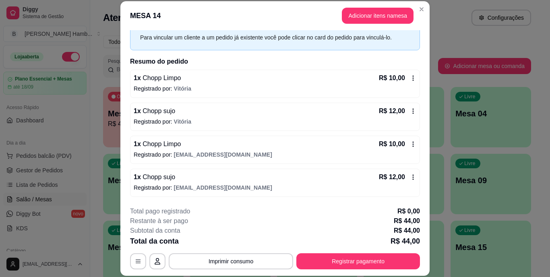
scroll to position [25, 0]
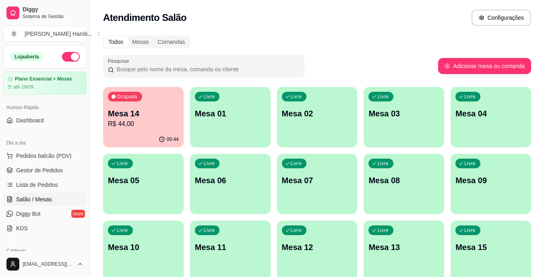
click at [138, 113] on p "Mesa 14" at bounding box center [143, 113] width 71 height 11
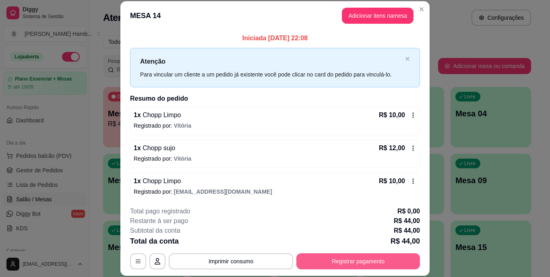
click at [362, 260] on button "Registrar pagamento" at bounding box center [358, 261] width 124 height 16
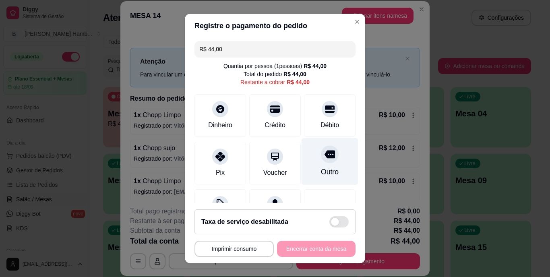
click at [321, 160] on div at bounding box center [330, 155] width 18 height 18
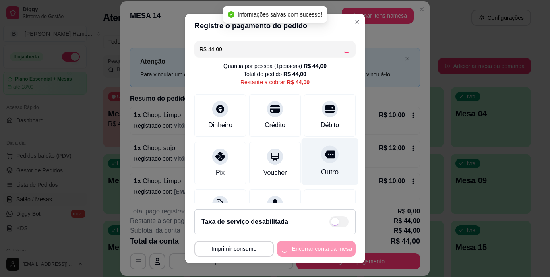
type input "R$ 0,00"
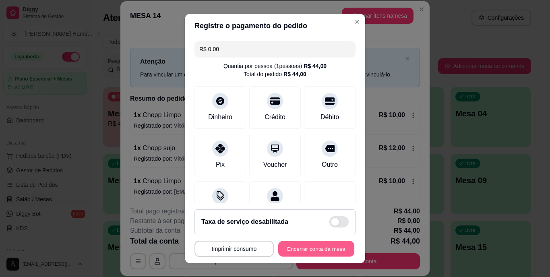
click at [305, 243] on button "Encerrar conta da mesa" at bounding box center [316, 249] width 76 height 16
